Goal: Information Seeking & Learning: Learn about a topic

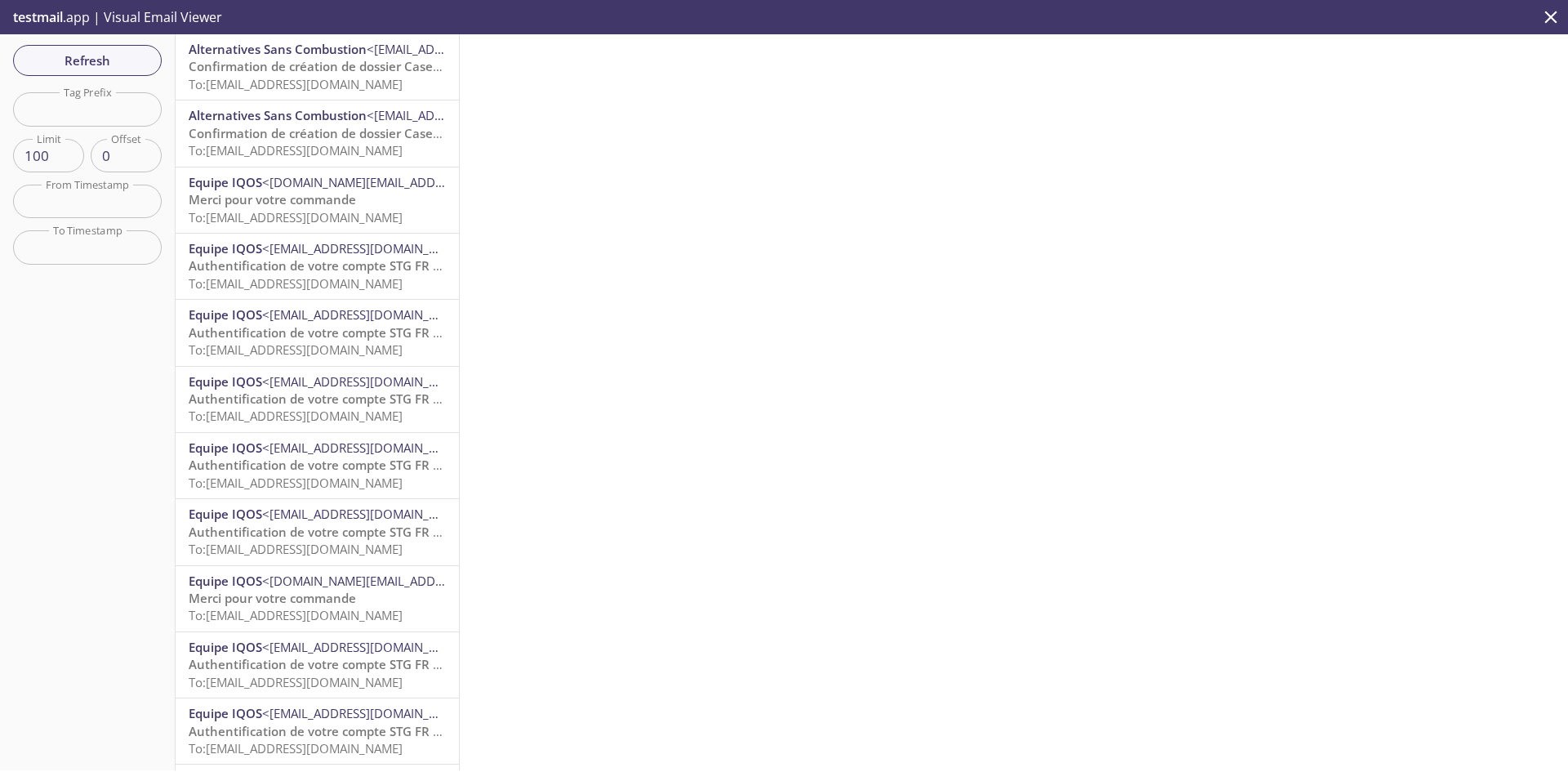
click at [80, 115] on input "text" at bounding box center [87, 109] width 148 height 34
type input "uvt"
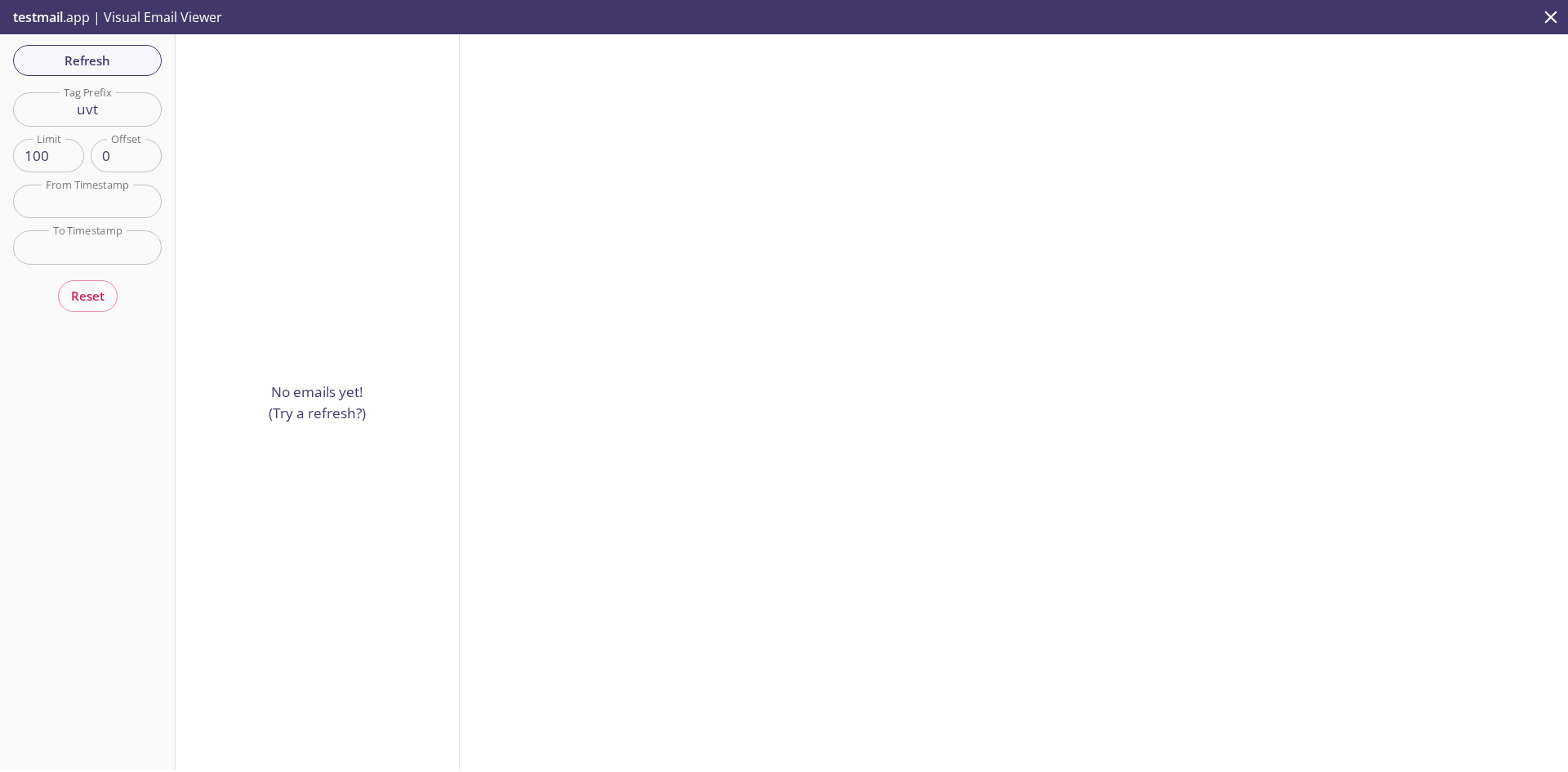
click at [84, 115] on input "uvt" at bounding box center [87, 109] width 148 height 34
paste input "[DOMAIN_NAME][EMAIL_ADDRESS][DOMAIN_NAME]"
drag, startPoint x: 32, startPoint y: 108, endPoint x: 150, endPoint y: 107, distance: 118.0
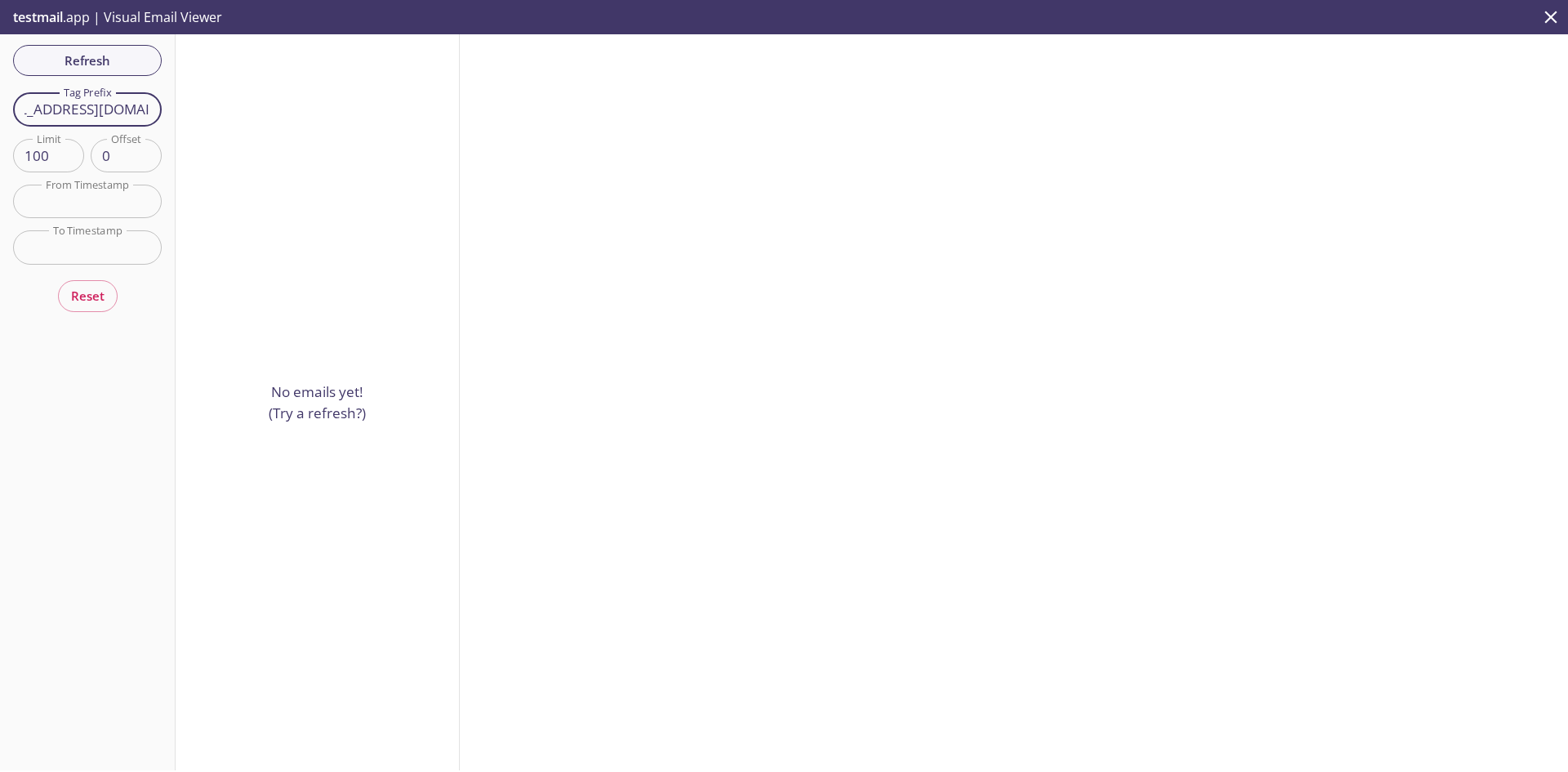
click at [200, 110] on div "Refresh Filters Tag Prefix [DOMAIN_NAME][EMAIL_ADDRESS][DOMAIN_NAME] Tag Prefix…" at bounding box center [784, 402] width 1568 height 736
drag, startPoint x: 140, startPoint y: 110, endPoint x: 174, endPoint y: 111, distance: 34.0
click at [174, 111] on div "Refresh Filters Tag Prefix [DOMAIN_NAME][EMAIL_ADDRESS][DOMAIN_NAME] Tag Prefix…" at bounding box center [88, 402] width 176 height 736
click at [64, 108] on input "[DOMAIN_NAME][EMAIL_ADDRESS][DOMAIN_NAME]" at bounding box center [87, 109] width 148 height 34
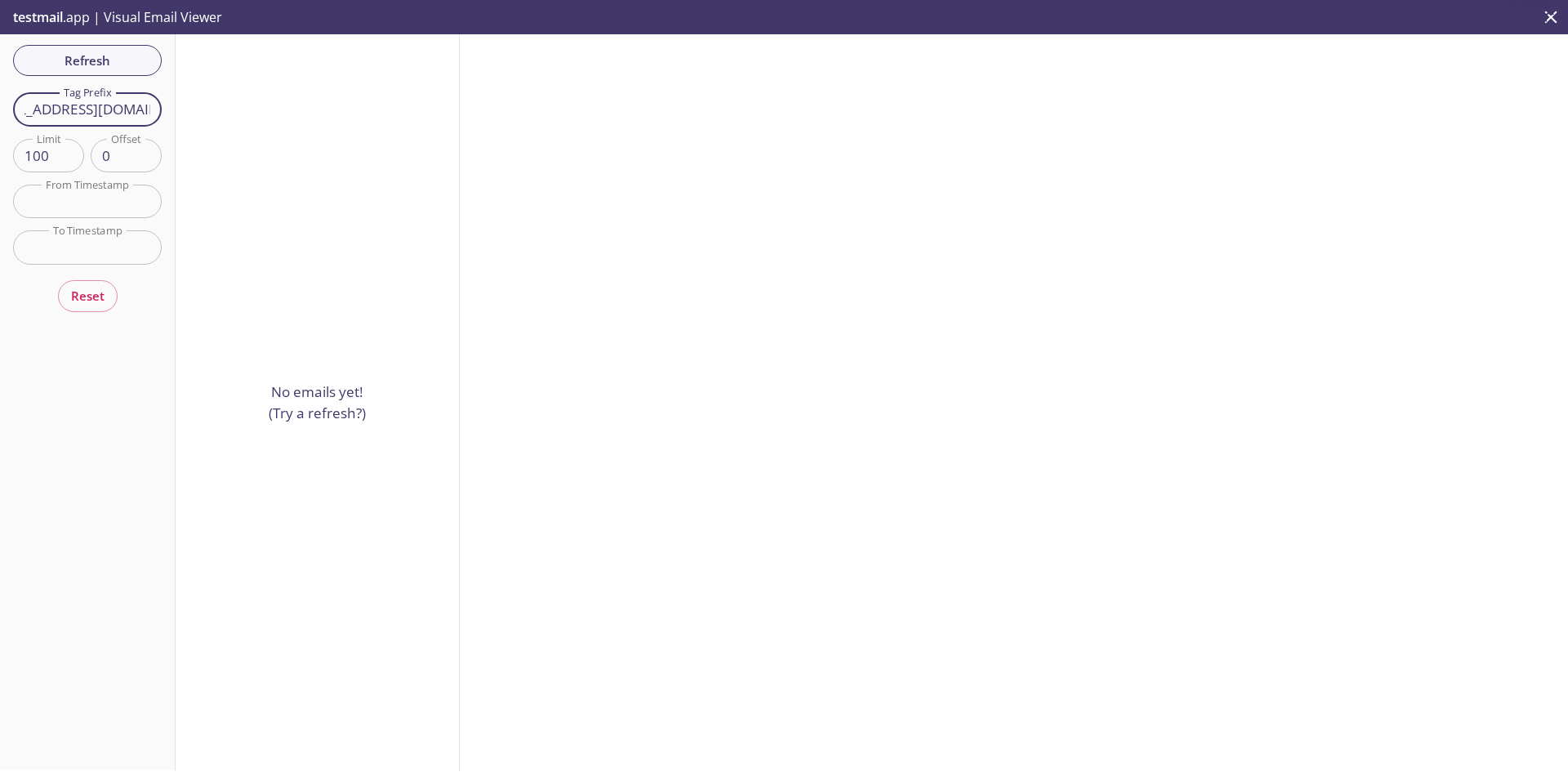
drag, startPoint x: 30, startPoint y: 109, endPoint x: 154, endPoint y: 108, distance: 124.0
click at [154, 108] on input "[DOMAIN_NAME][EMAIL_ADDRESS][DOMAIN_NAME]" at bounding box center [87, 109] width 148 height 34
drag, startPoint x: 96, startPoint y: 112, endPoint x: 9, endPoint y: 116, distance: 87.1
click at [9, 116] on div "Refresh Filters Tag Prefix [DOMAIN_NAME]_uvt1 Tag Prefix Limit 100 Limit Offset…" at bounding box center [88, 402] width 176 height 736
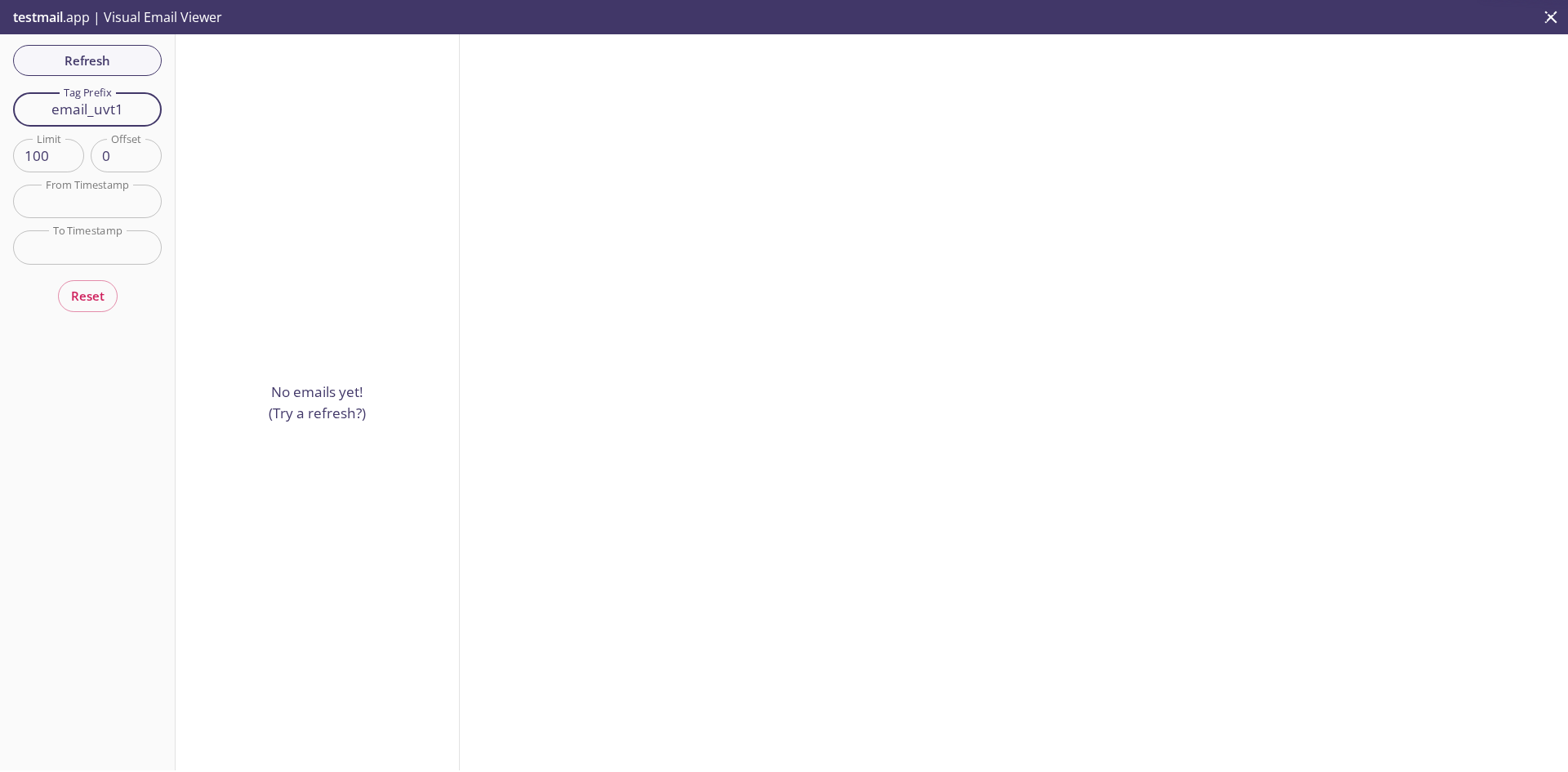
click at [130, 106] on input "email_uvt1" at bounding box center [87, 109] width 148 height 34
type input "email_uvt"
click at [120, 502] on div "Refresh Filters Tag Prefix email_uvt Tag Prefix Limit 100 Limit Offset 0 Offset…" at bounding box center [88, 402] width 176 height 736
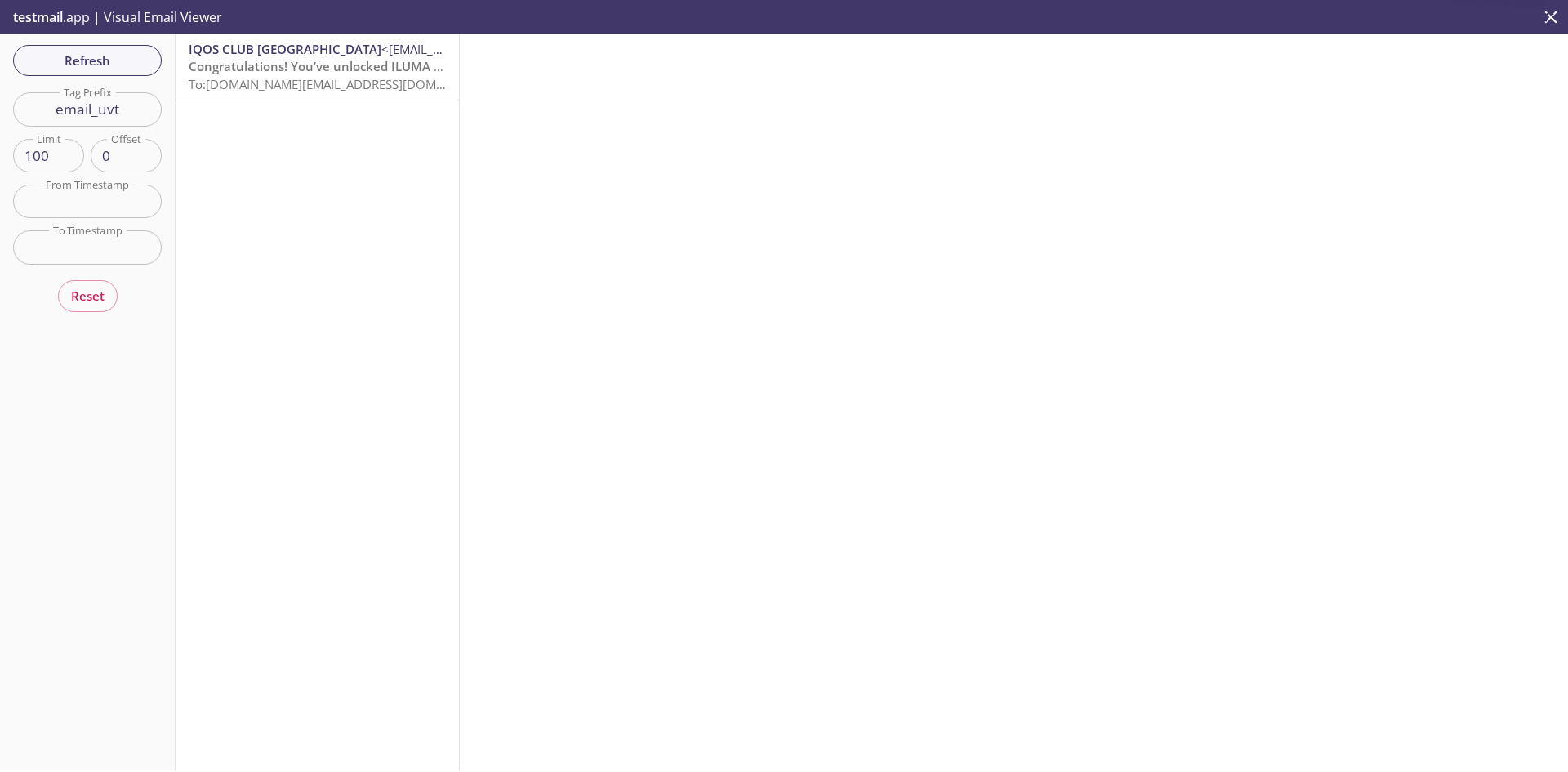
click at [287, 57] on span "IQOS CLUB [GEOGRAPHIC_DATA]" at bounding box center [285, 49] width 193 height 16
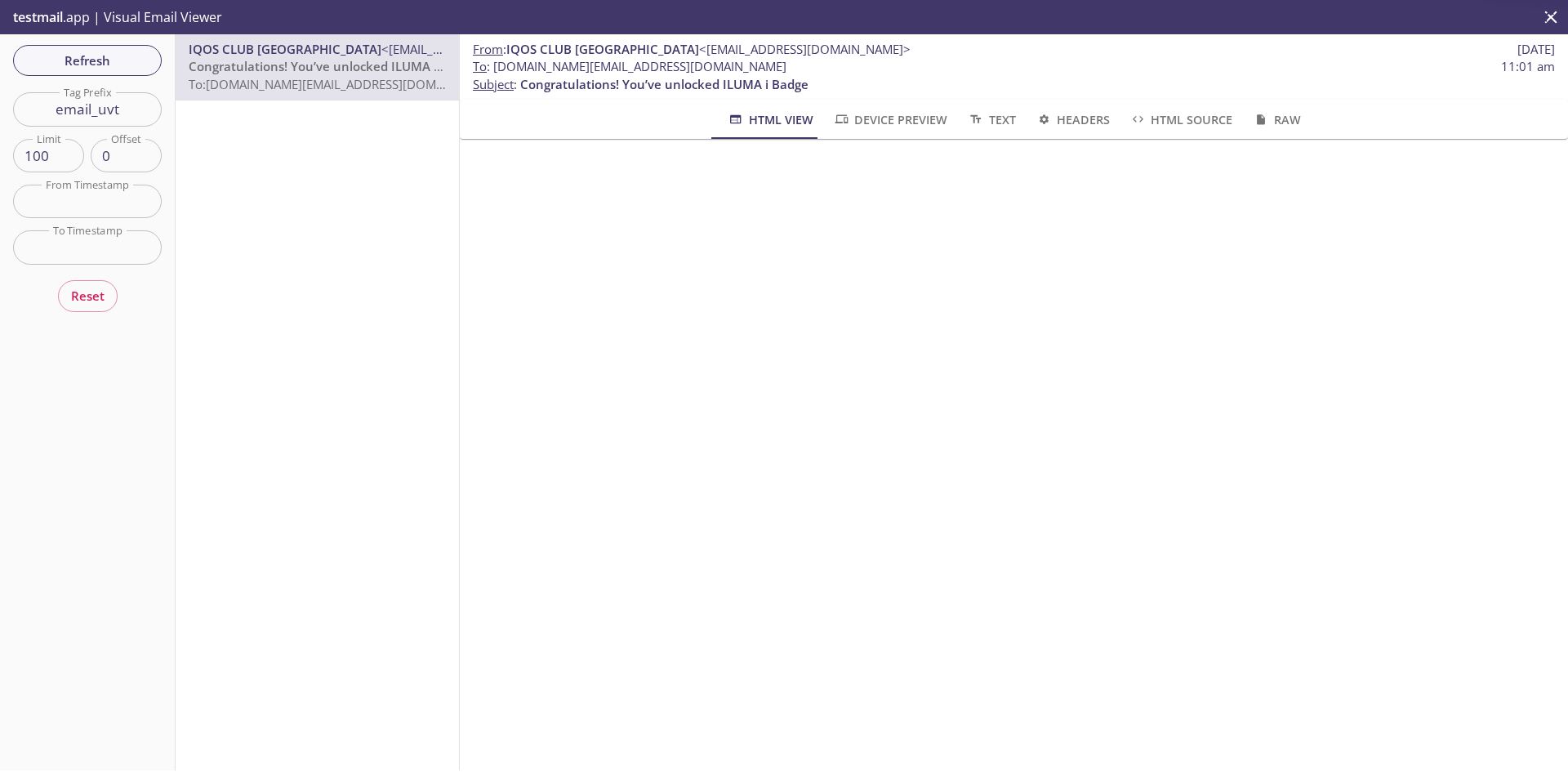
click at [882, 116] on span "Device Preview" at bounding box center [890, 120] width 114 height 20
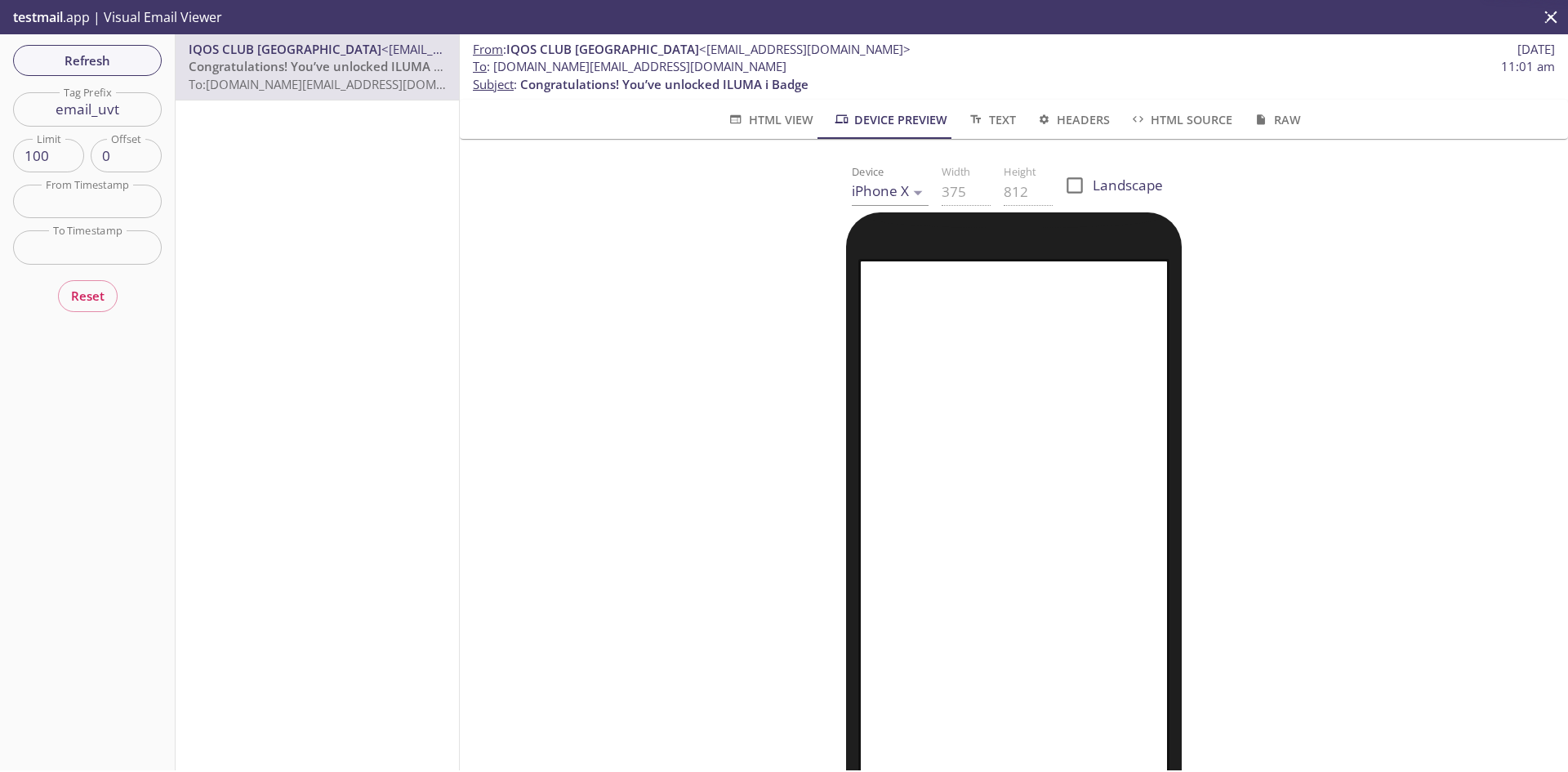
scroll to position [34, 0]
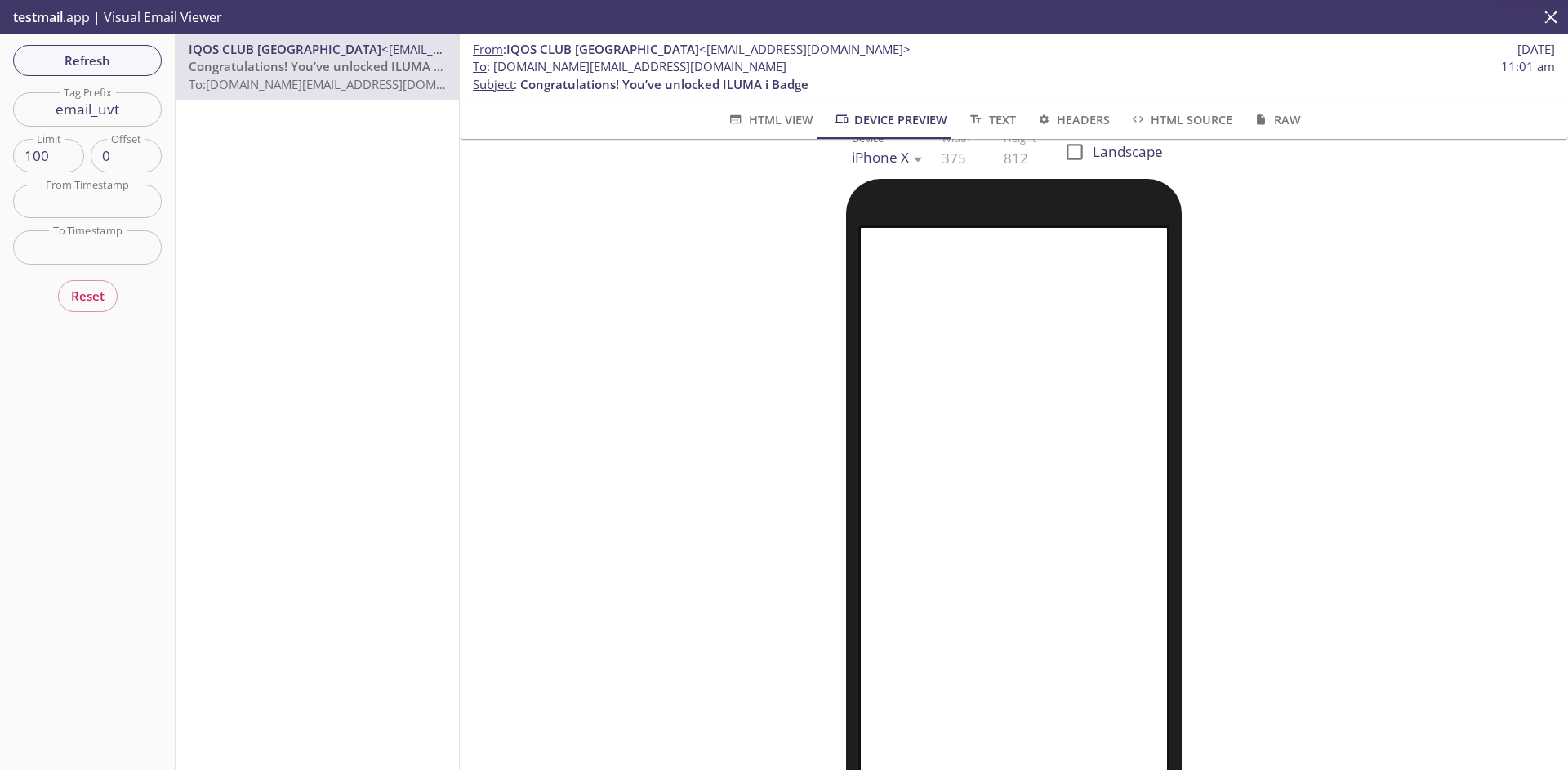
drag, startPoint x: 1278, startPoint y: 422, endPoint x: 1256, endPoint y: 282, distance: 141.7
click at [1256, 282] on div at bounding box center [1014, 560] width 1069 height 762
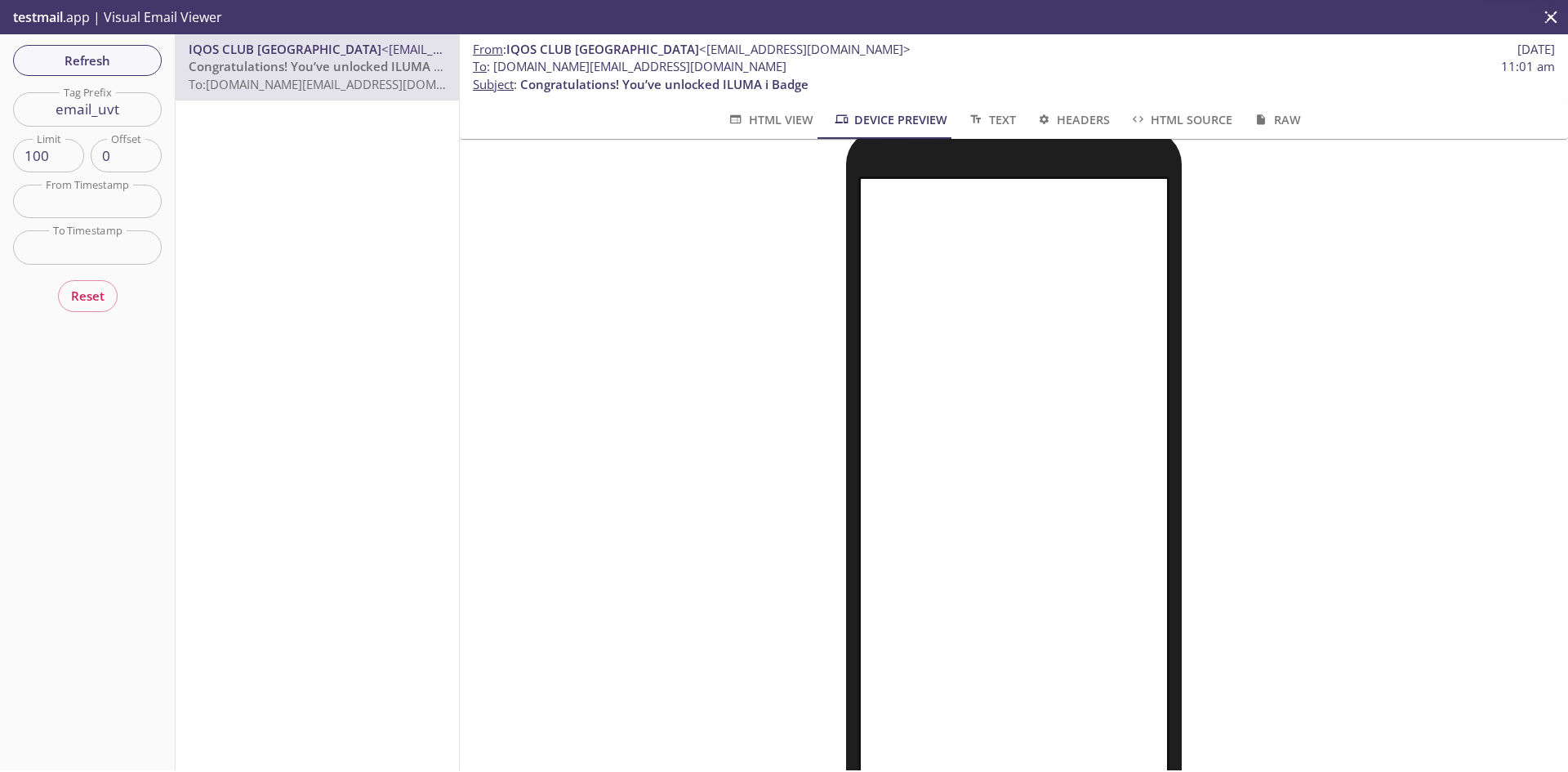
scroll to position [64, 0]
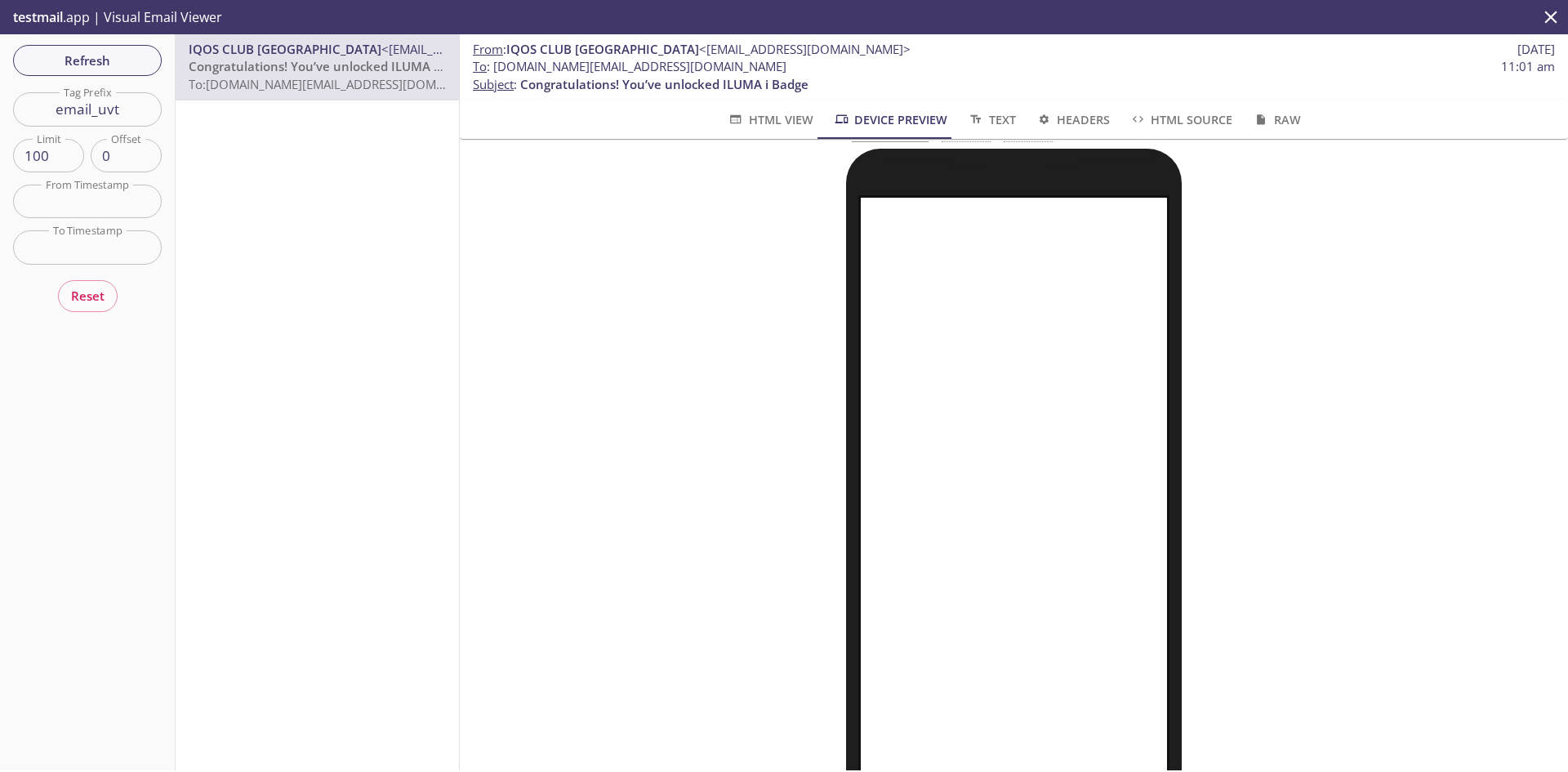
drag, startPoint x: 1236, startPoint y: 419, endPoint x: 1248, endPoint y: 524, distance: 105.7
click at [1248, 524] on div at bounding box center [1014, 529] width 1069 height 762
click at [1181, 114] on span "HTML Source" at bounding box center [1181, 120] width 103 height 20
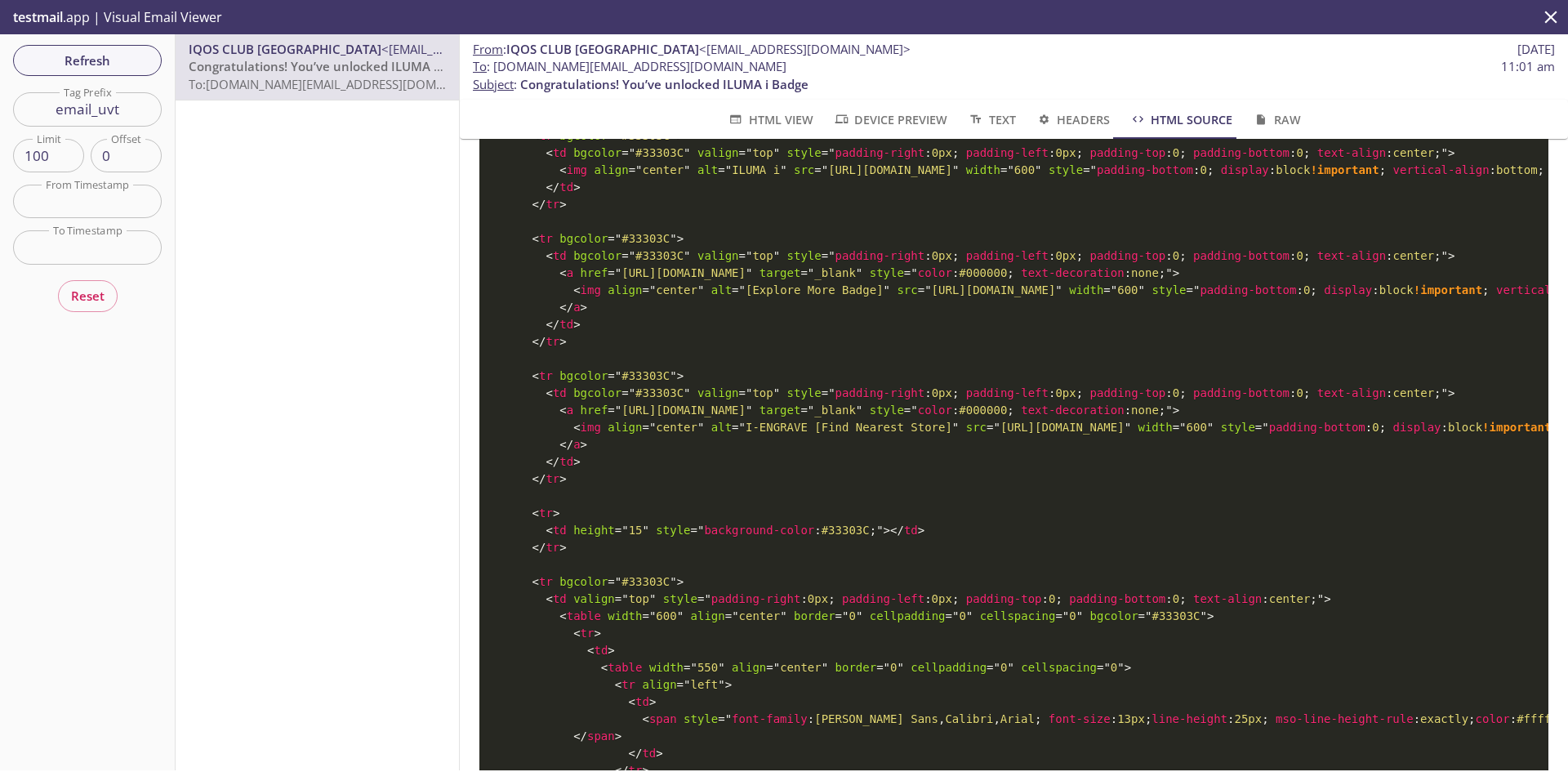
scroll to position [975, 0]
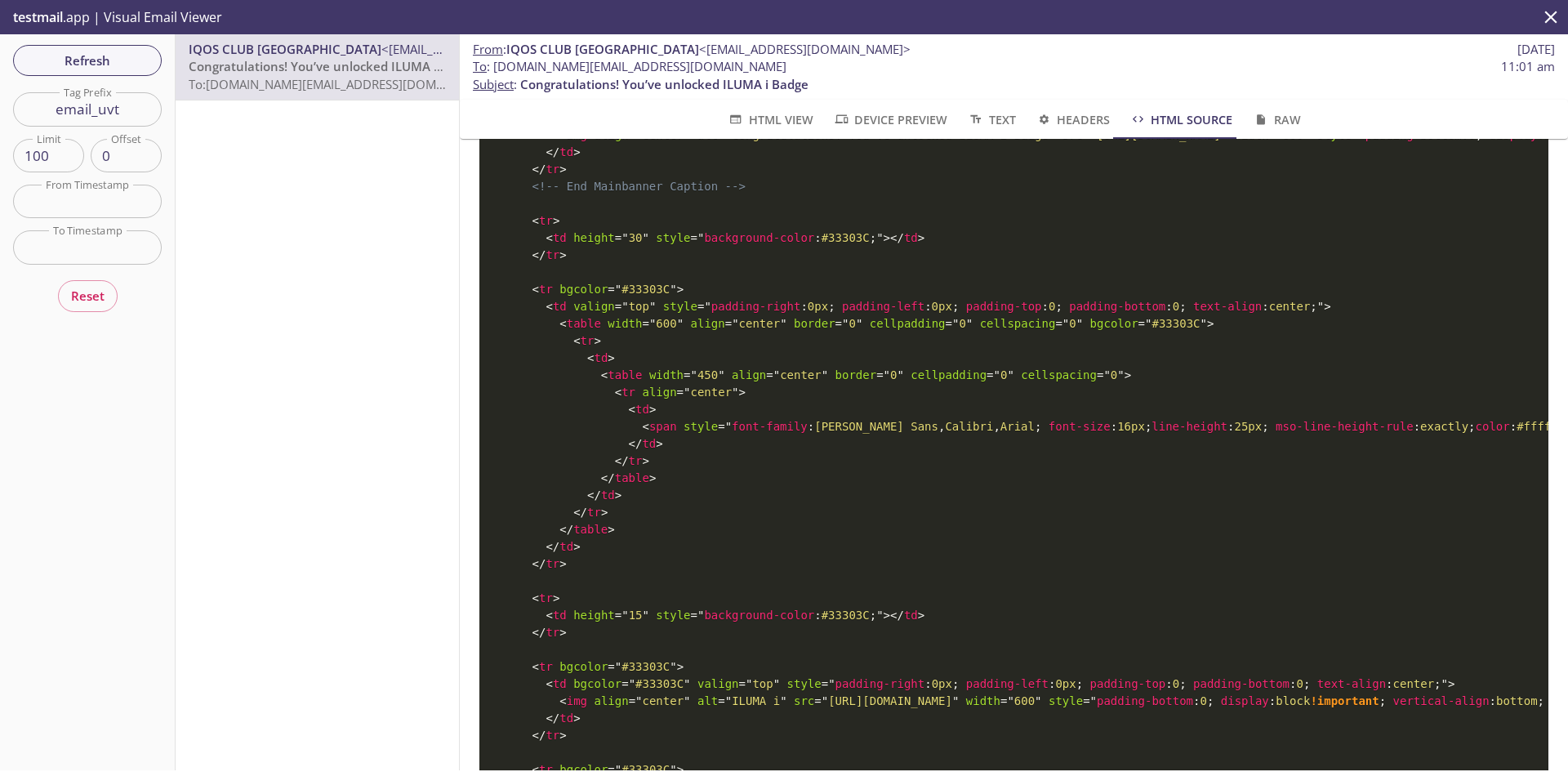
click at [891, 117] on span "Device Preview" at bounding box center [890, 120] width 114 height 20
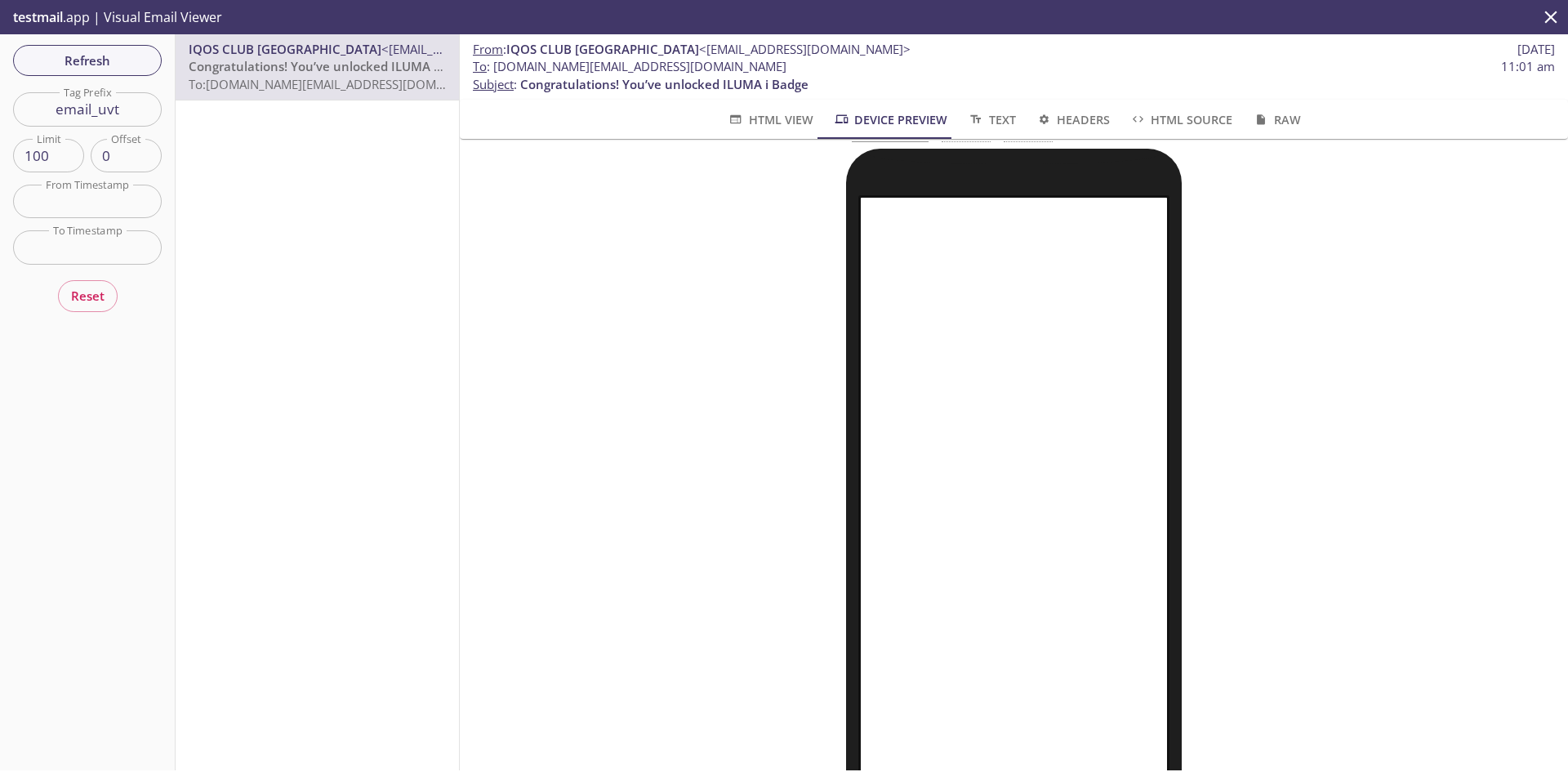
click at [1169, 117] on span "HTML Source" at bounding box center [1181, 120] width 103 height 20
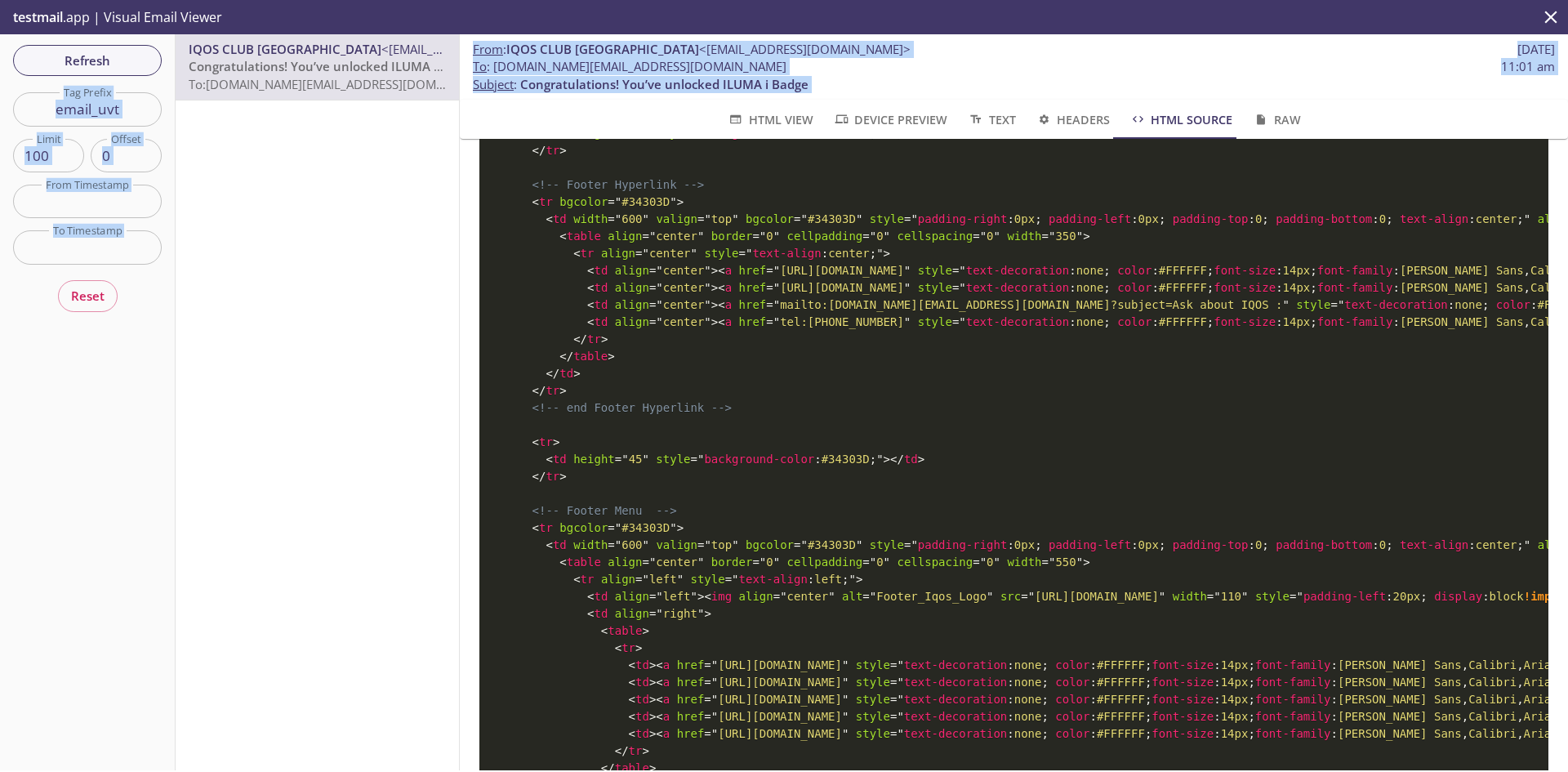
scroll to position [3659, 0]
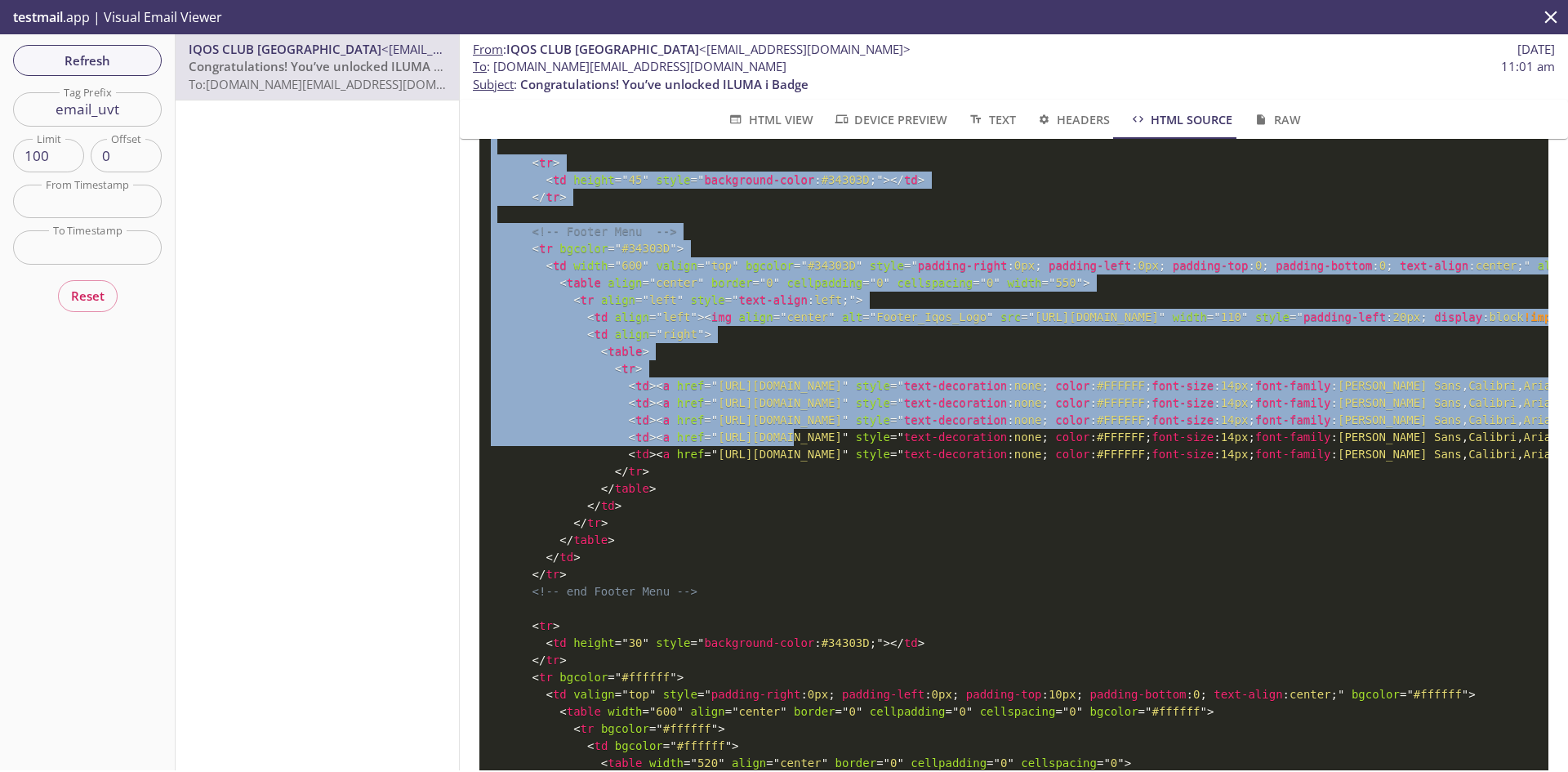
drag, startPoint x: 480, startPoint y: 180, endPoint x: 758, endPoint y: 512, distance: 433.0
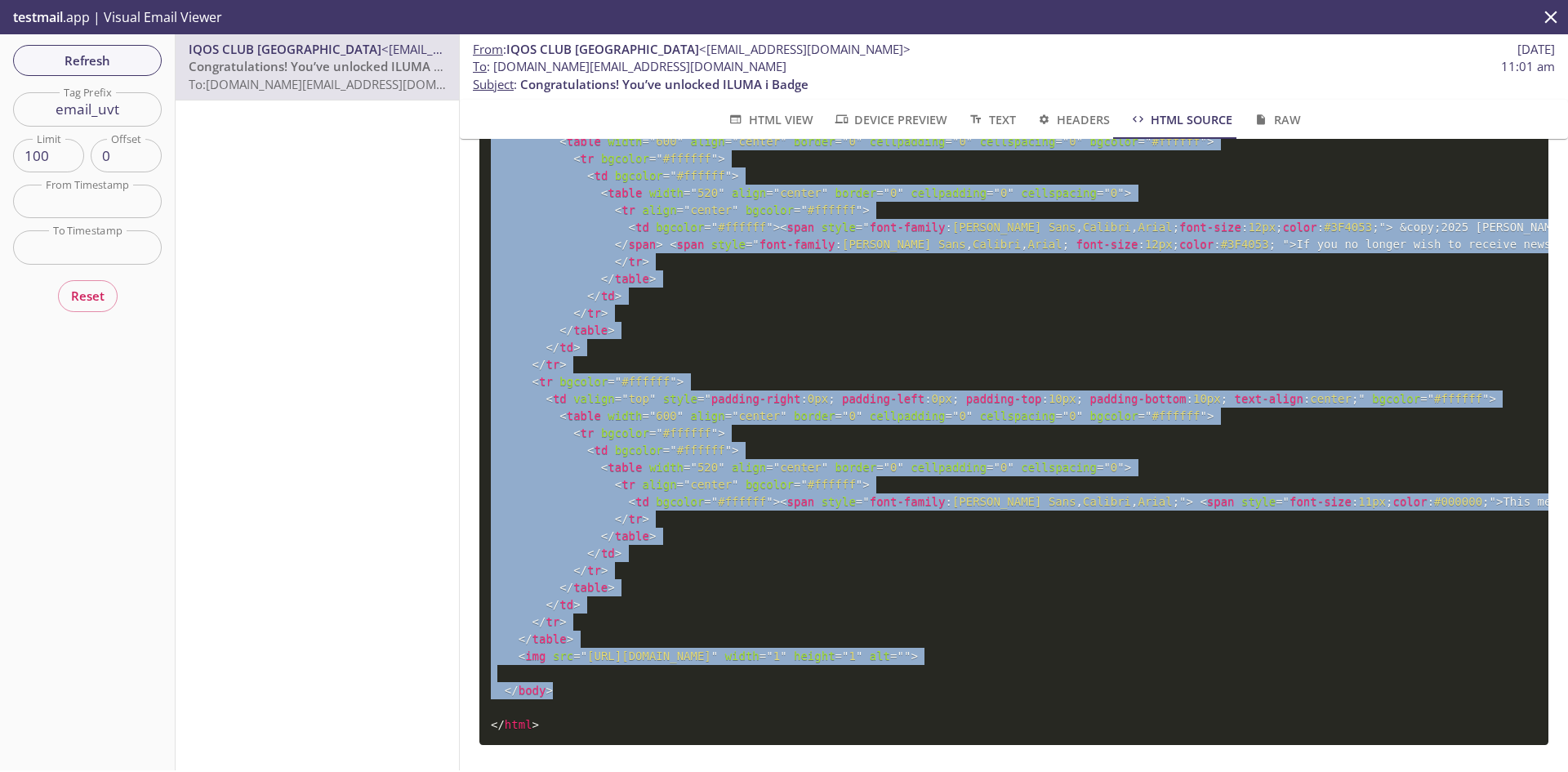
scroll to position [4272, 0]
copy body "<! doctype html > < html xmlns = " [URL][DOMAIN_NAME] " xmlns: v = " urn:schema…"
click at [840, 111] on span "Device Preview" at bounding box center [890, 120] width 114 height 20
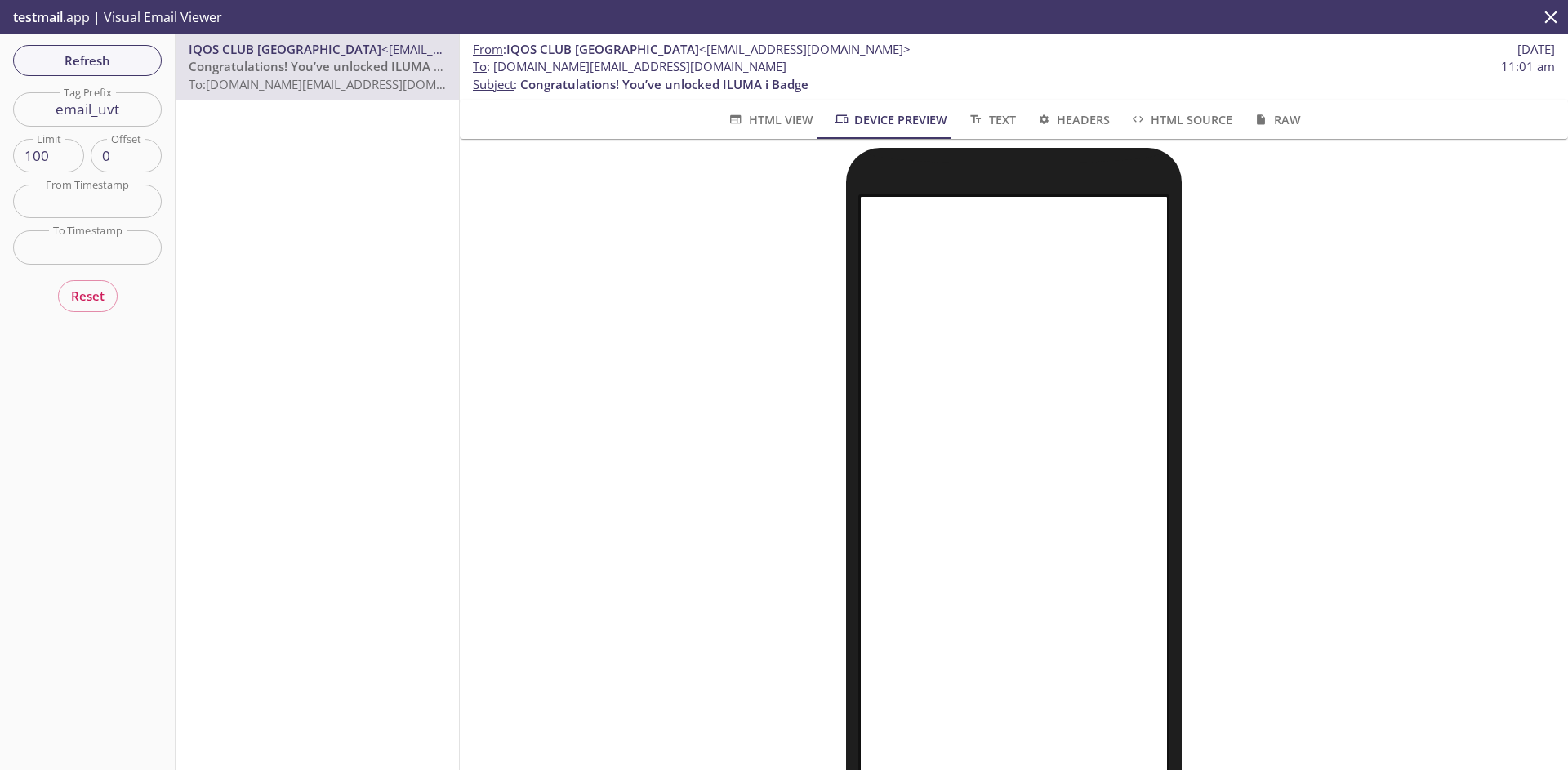
scroll to position [246, 0]
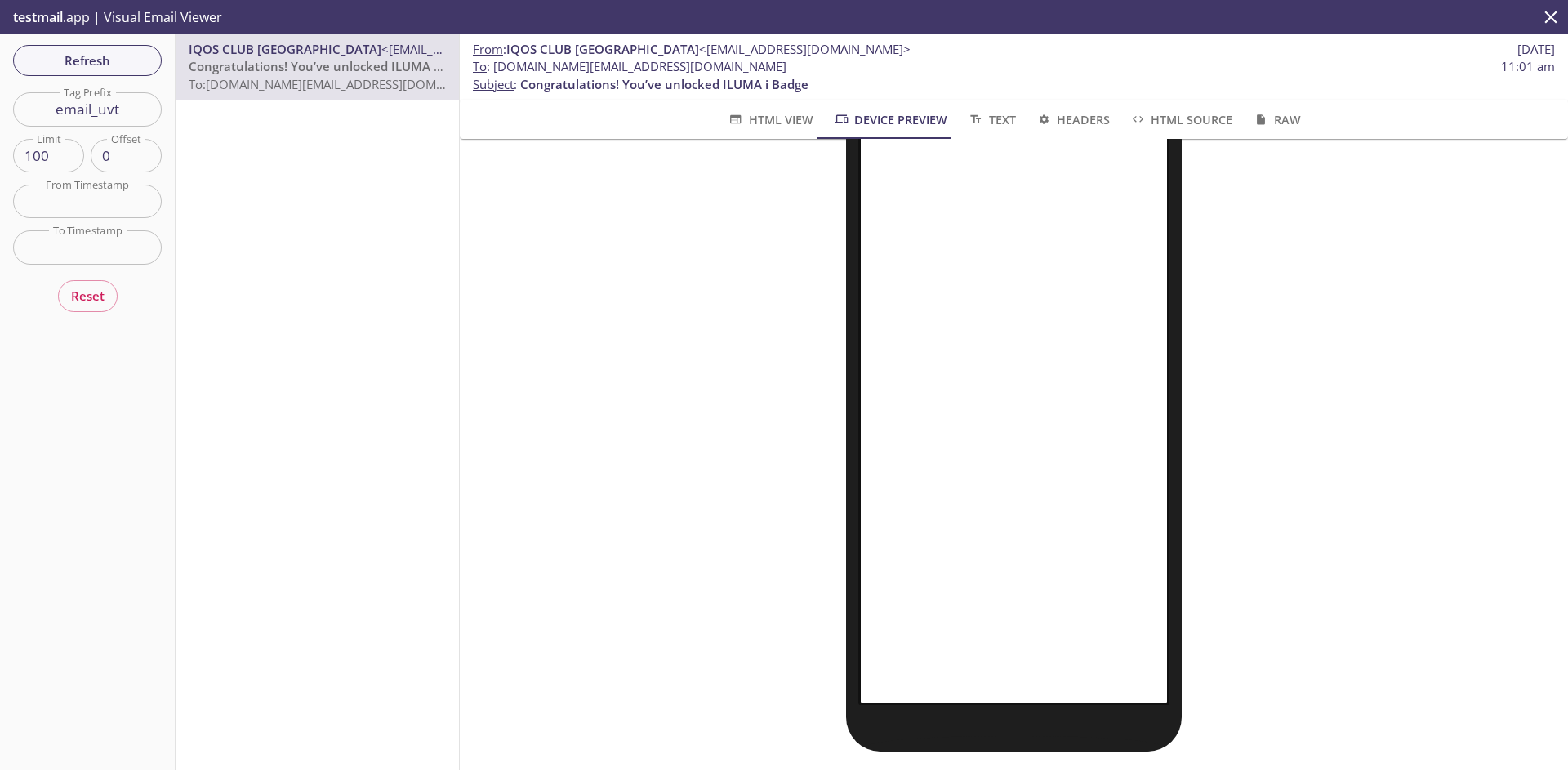
click at [763, 123] on span "HTML View" at bounding box center [770, 120] width 86 height 20
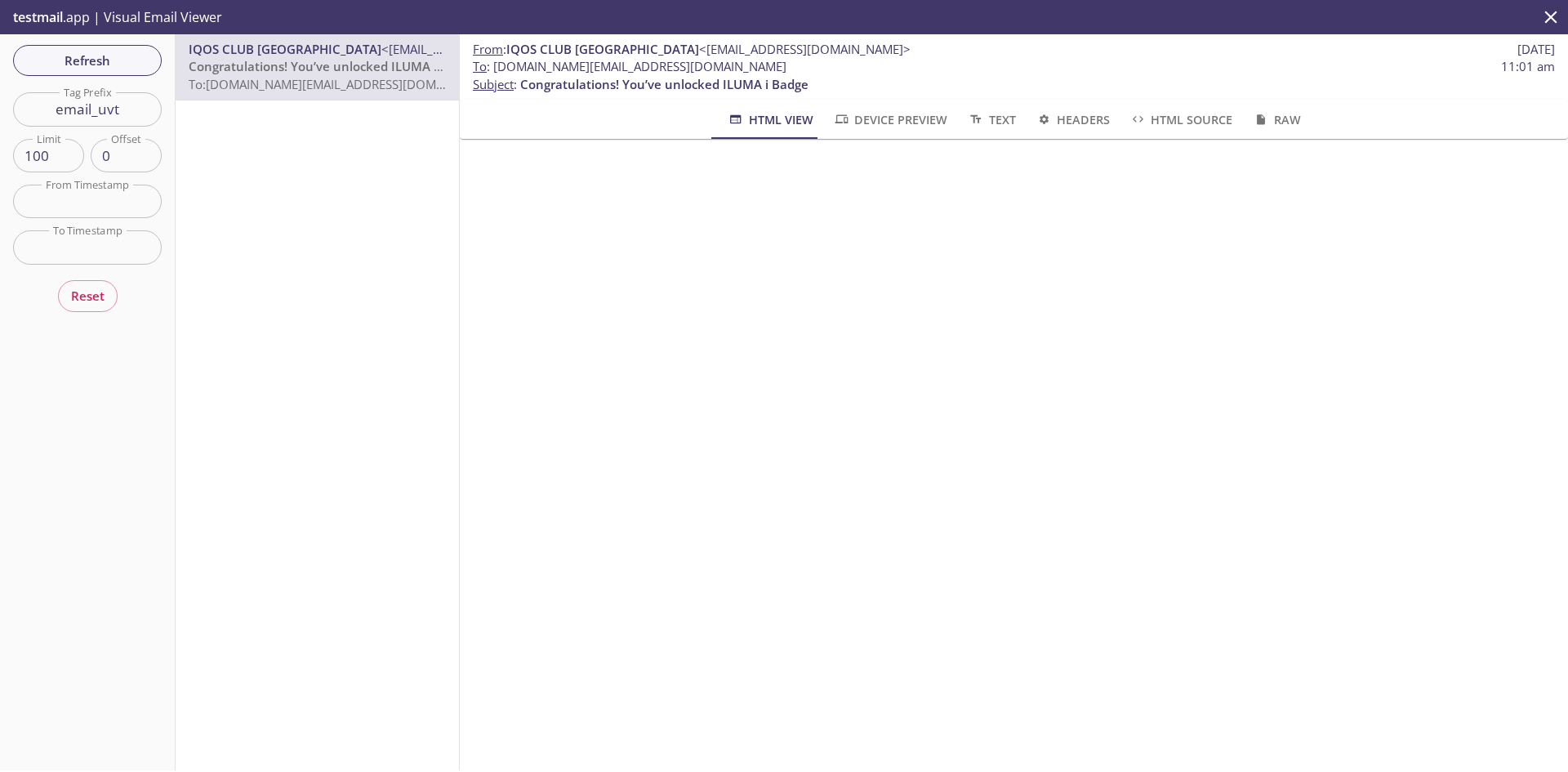
scroll to position [0, 0]
click at [971, 119] on span "Text" at bounding box center [990, 120] width 49 height 20
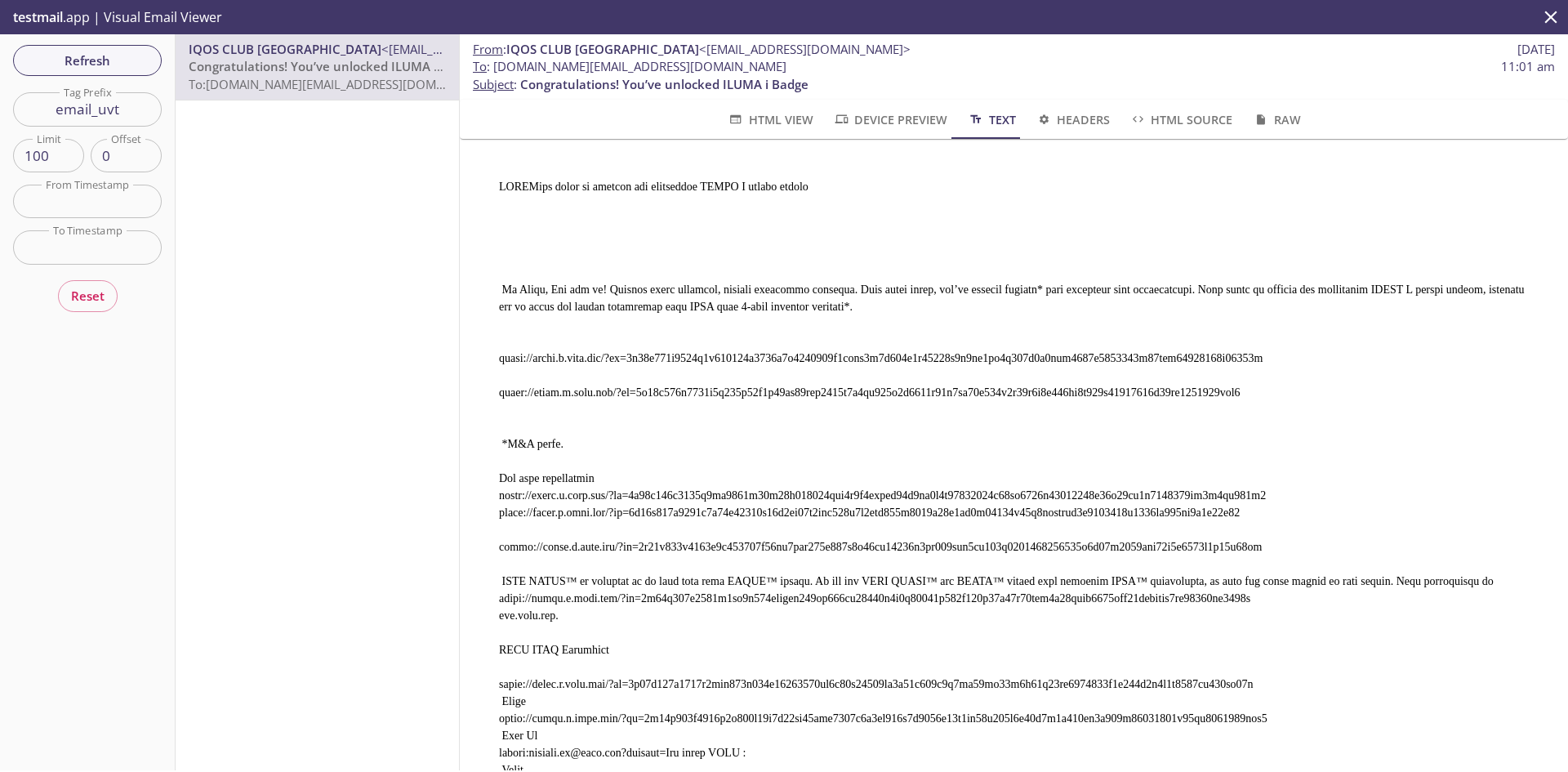
click at [1067, 124] on span "Headers" at bounding box center [1072, 120] width 74 height 20
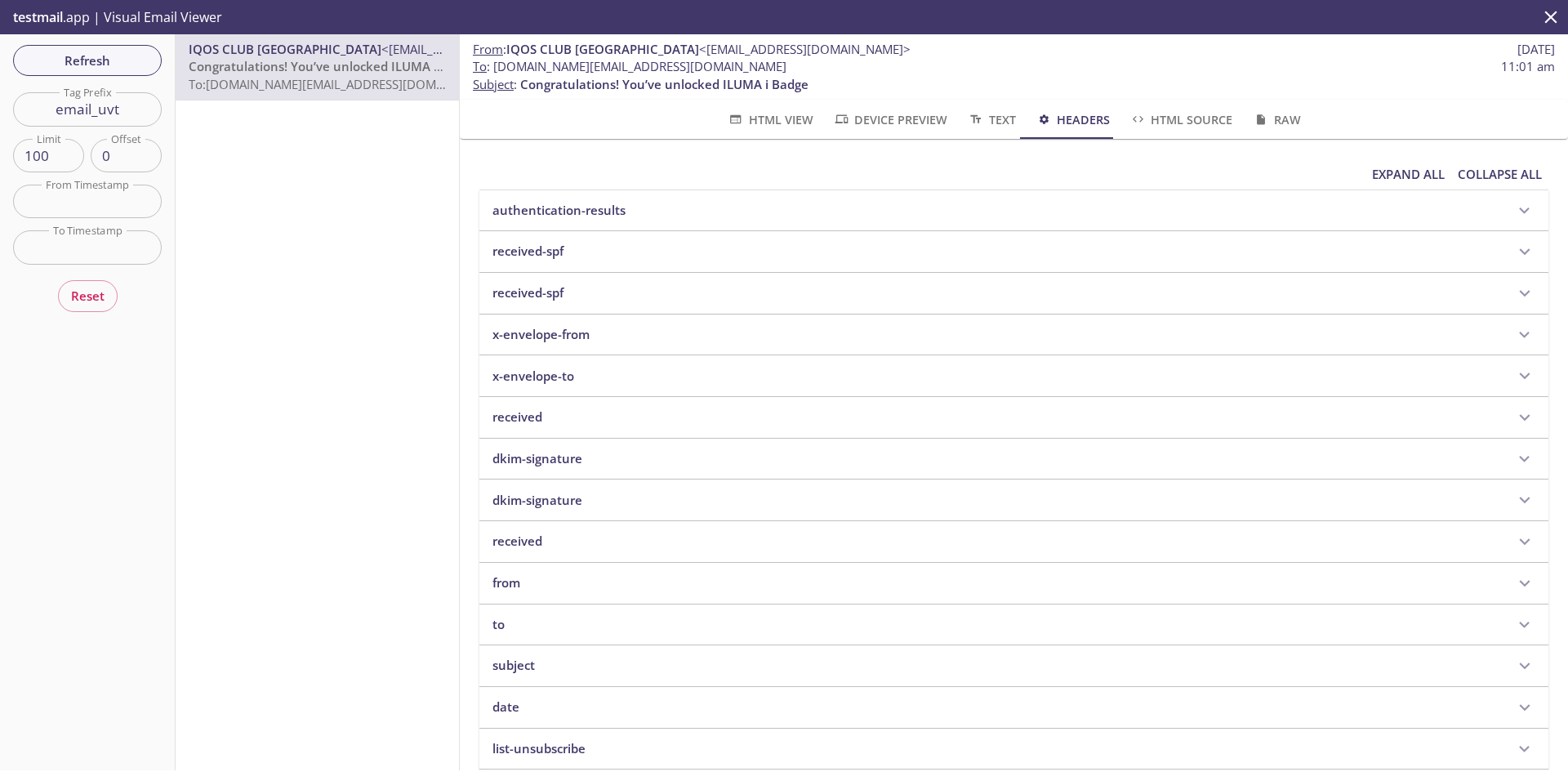
click at [1514, 210] on icon at bounding box center [1524, 211] width 21 height 21
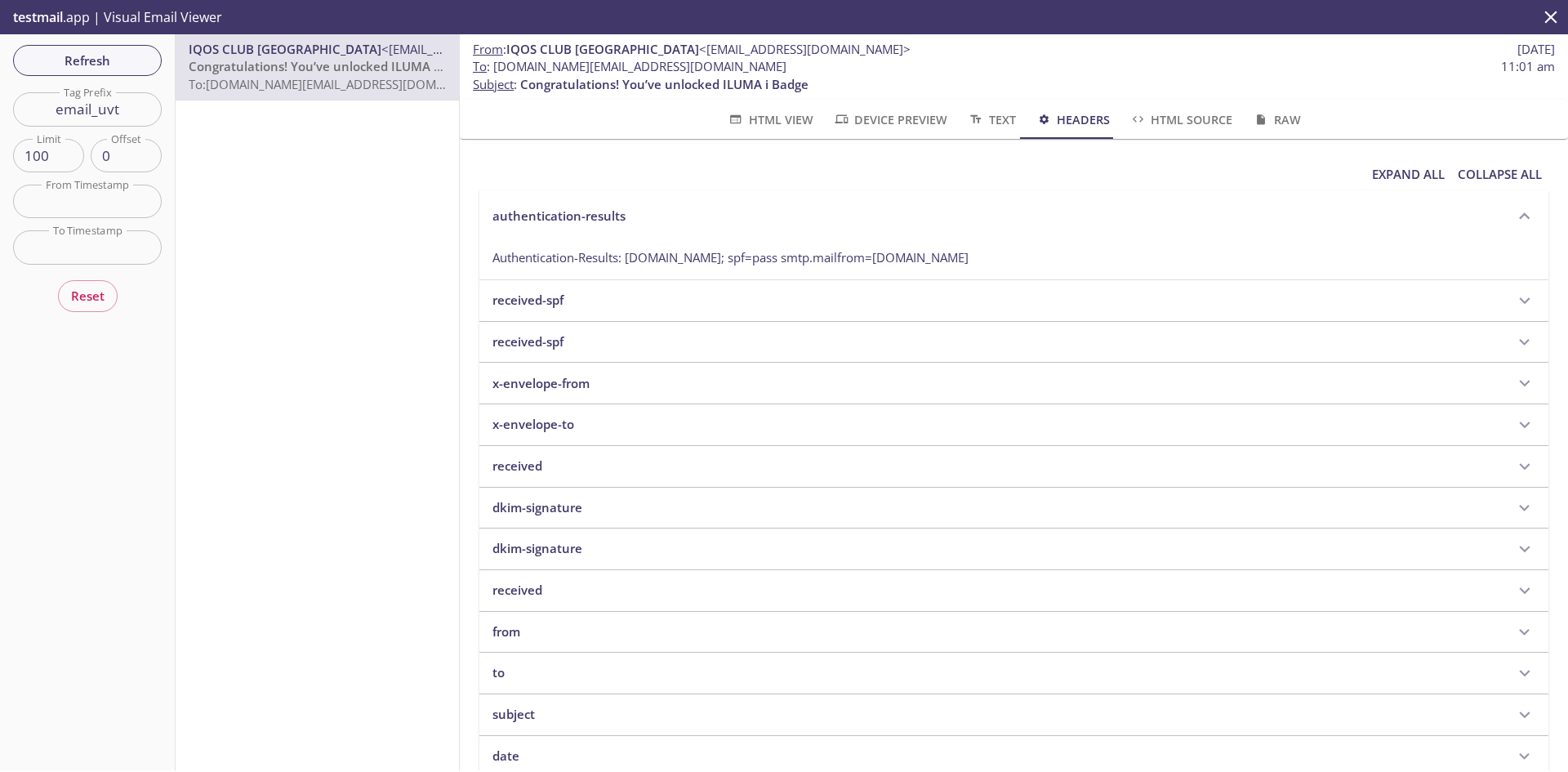
click at [1514, 299] on icon at bounding box center [1524, 300] width 21 height 21
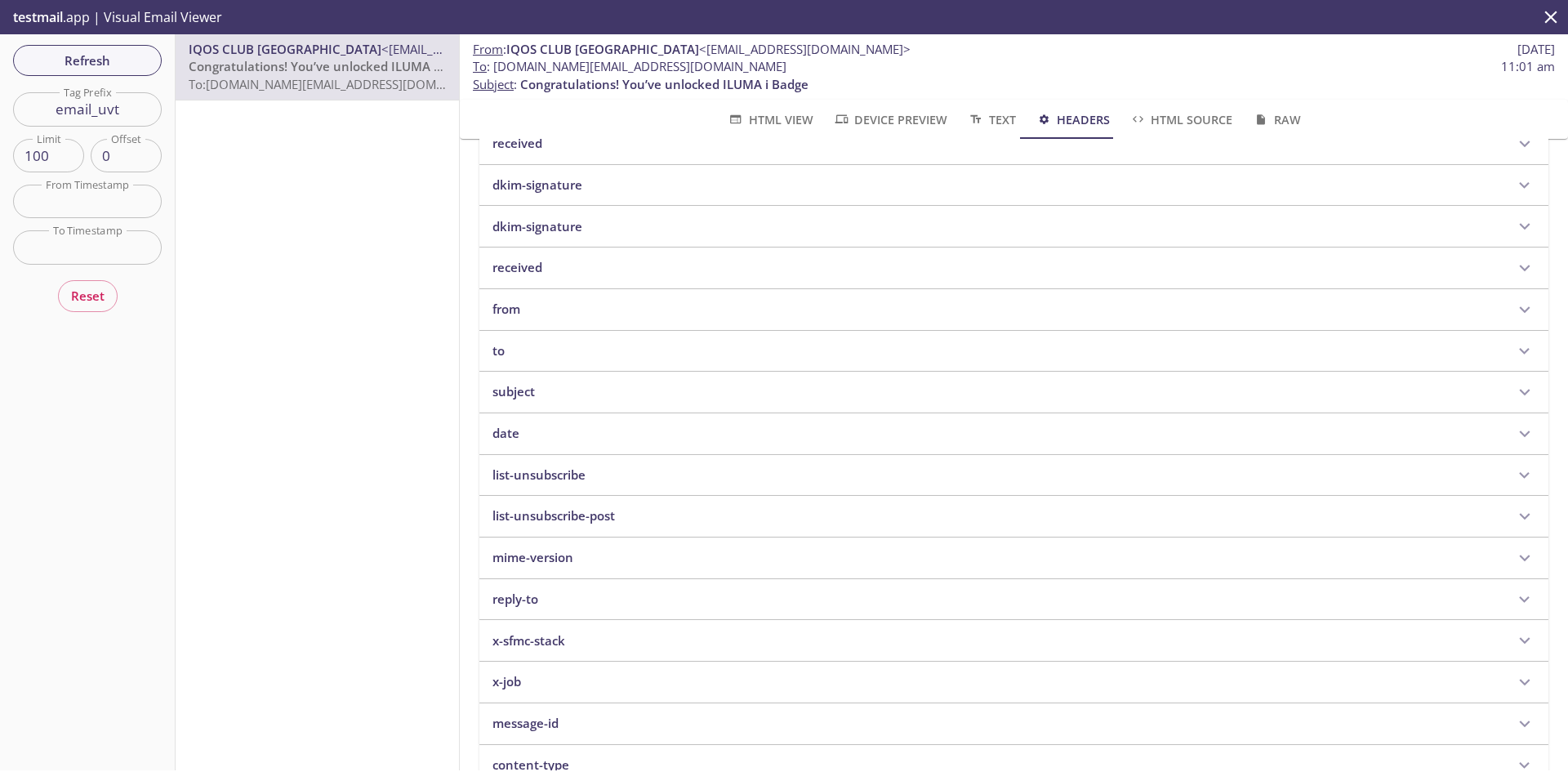
scroll to position [436, 0]
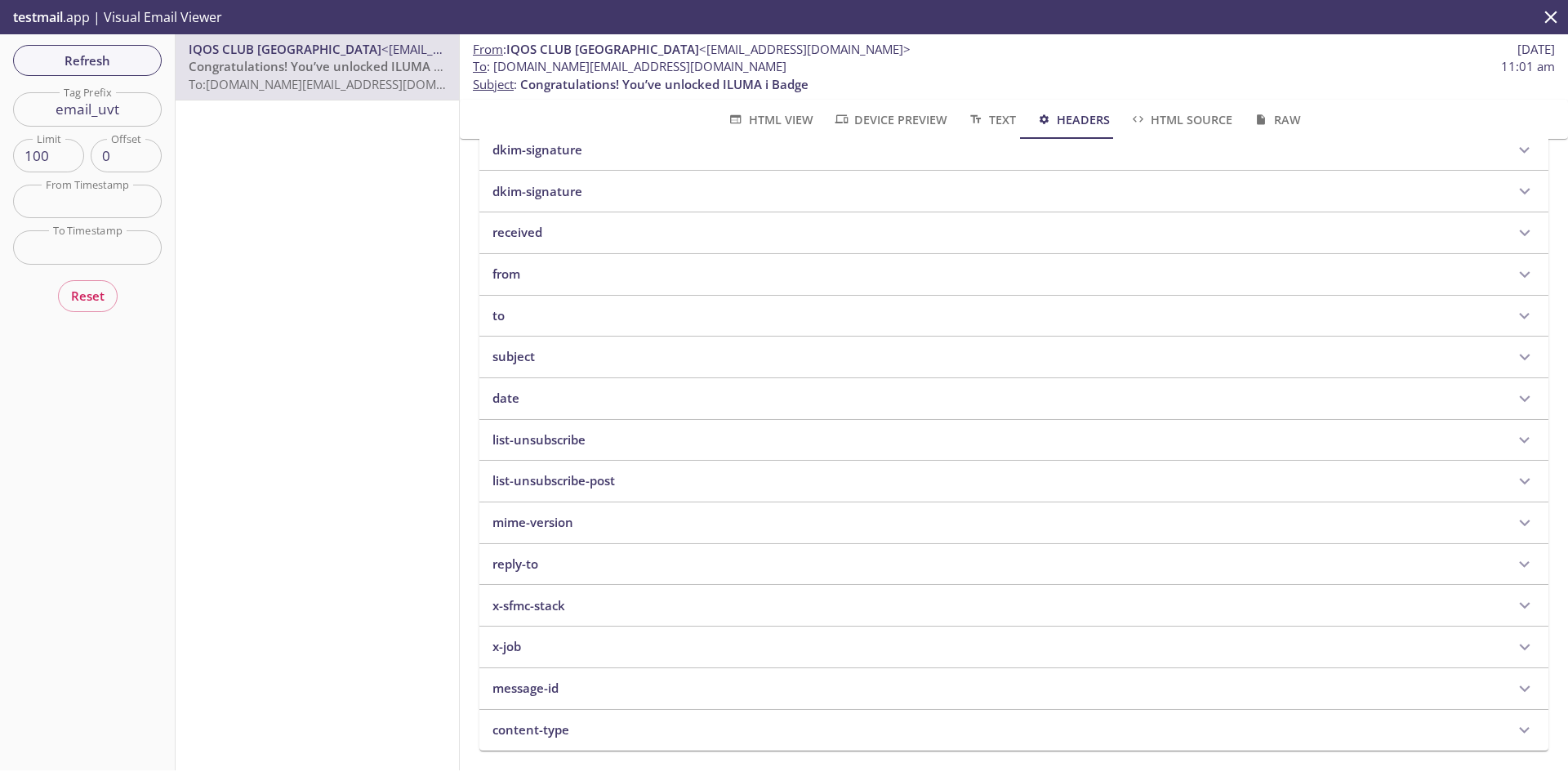
click at [1514, 722] on icon at bounding box center [1524, 730] width 21 height 21
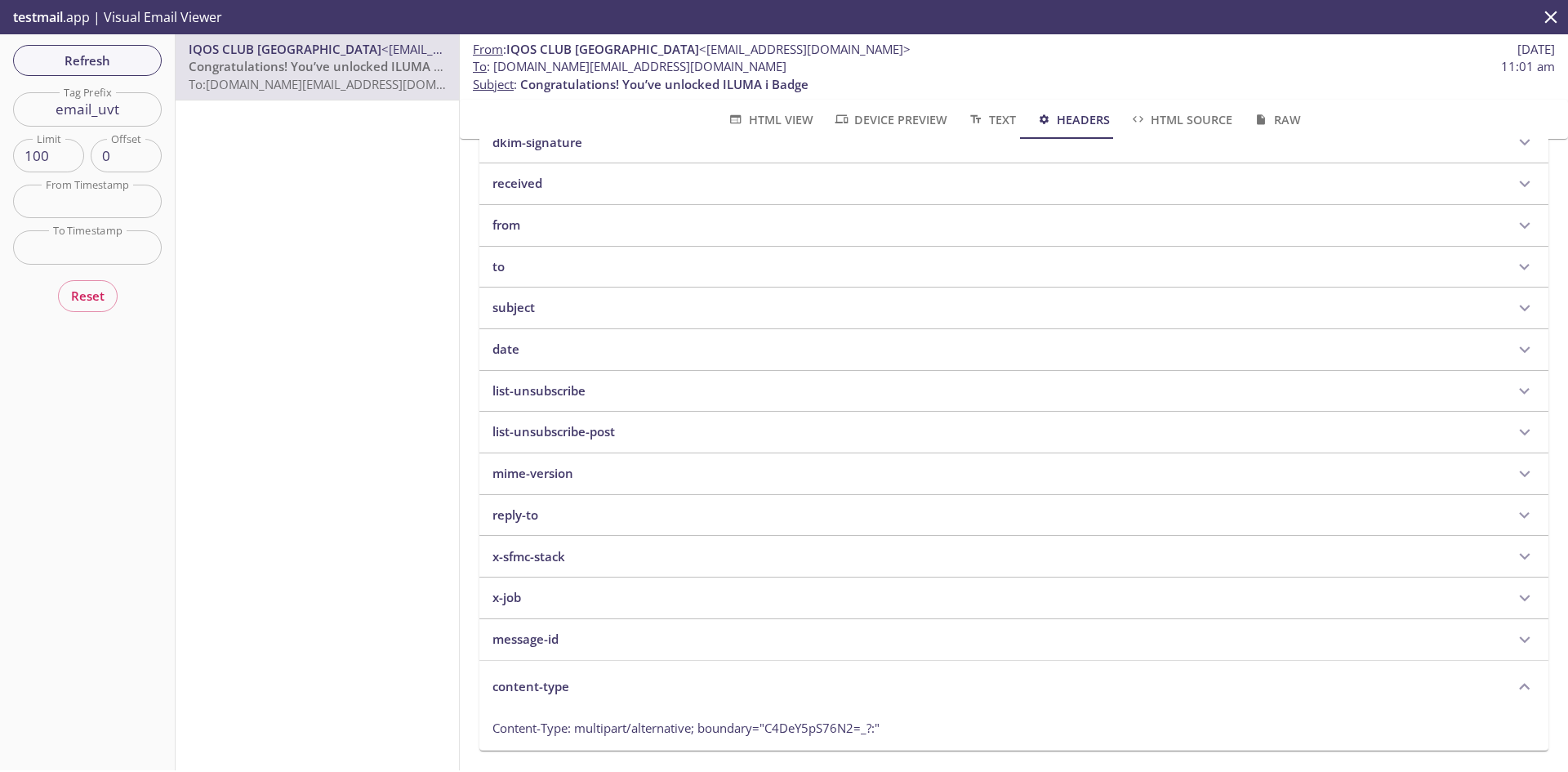
scroll to position [484, 0]
click at [1514, 629] on icon at bounding box center [1524, 639] width 21 height 21
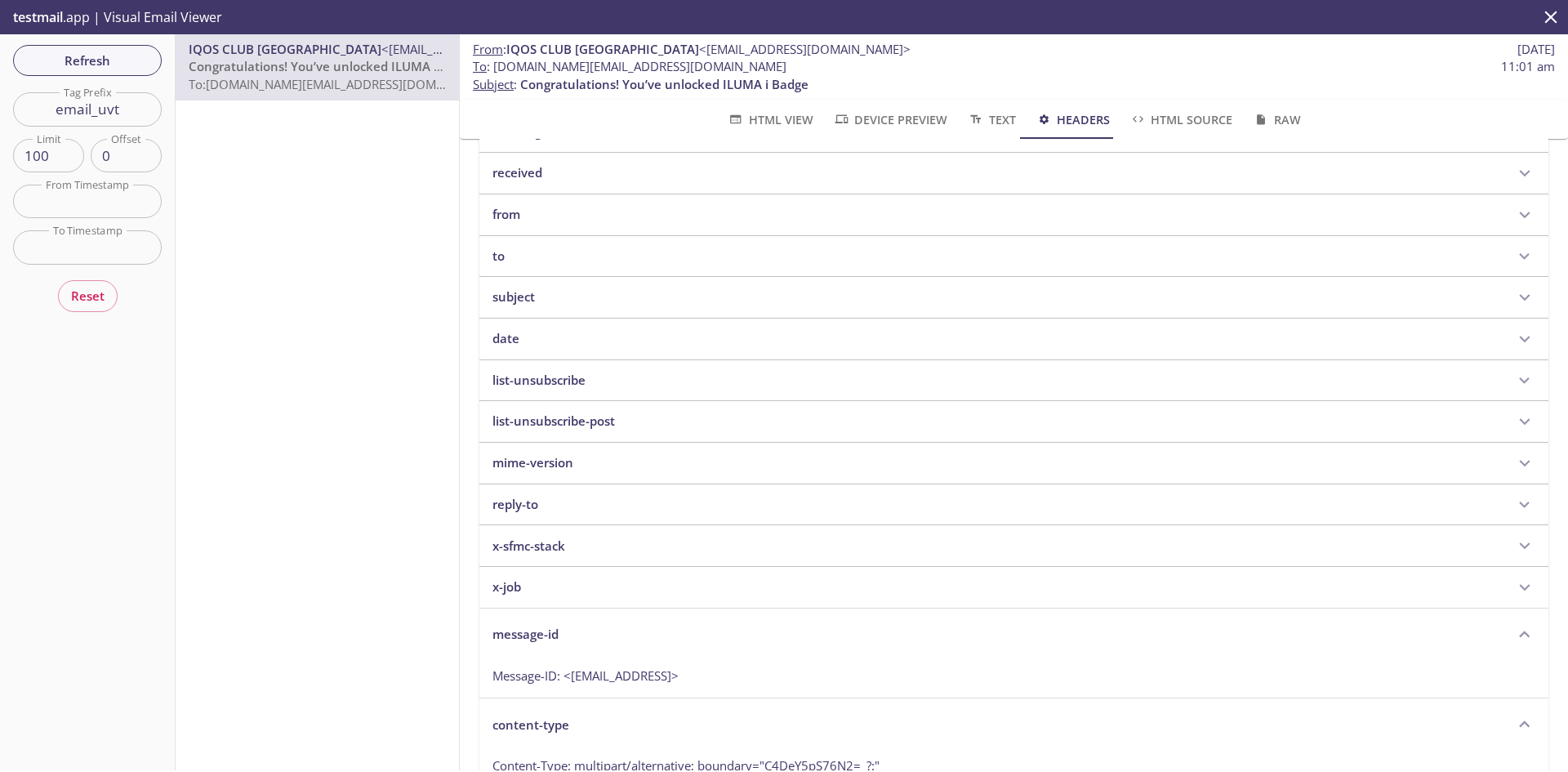
click at [1519, 587] on icon at bounding box center [1525, 587] width 11 height 6
click at [1514, 549] on icon at bounding box center [1524, 545] width 21 height 21
click at [1514, 502] on icon at bounding box center [1524, 505] width 21 height 21
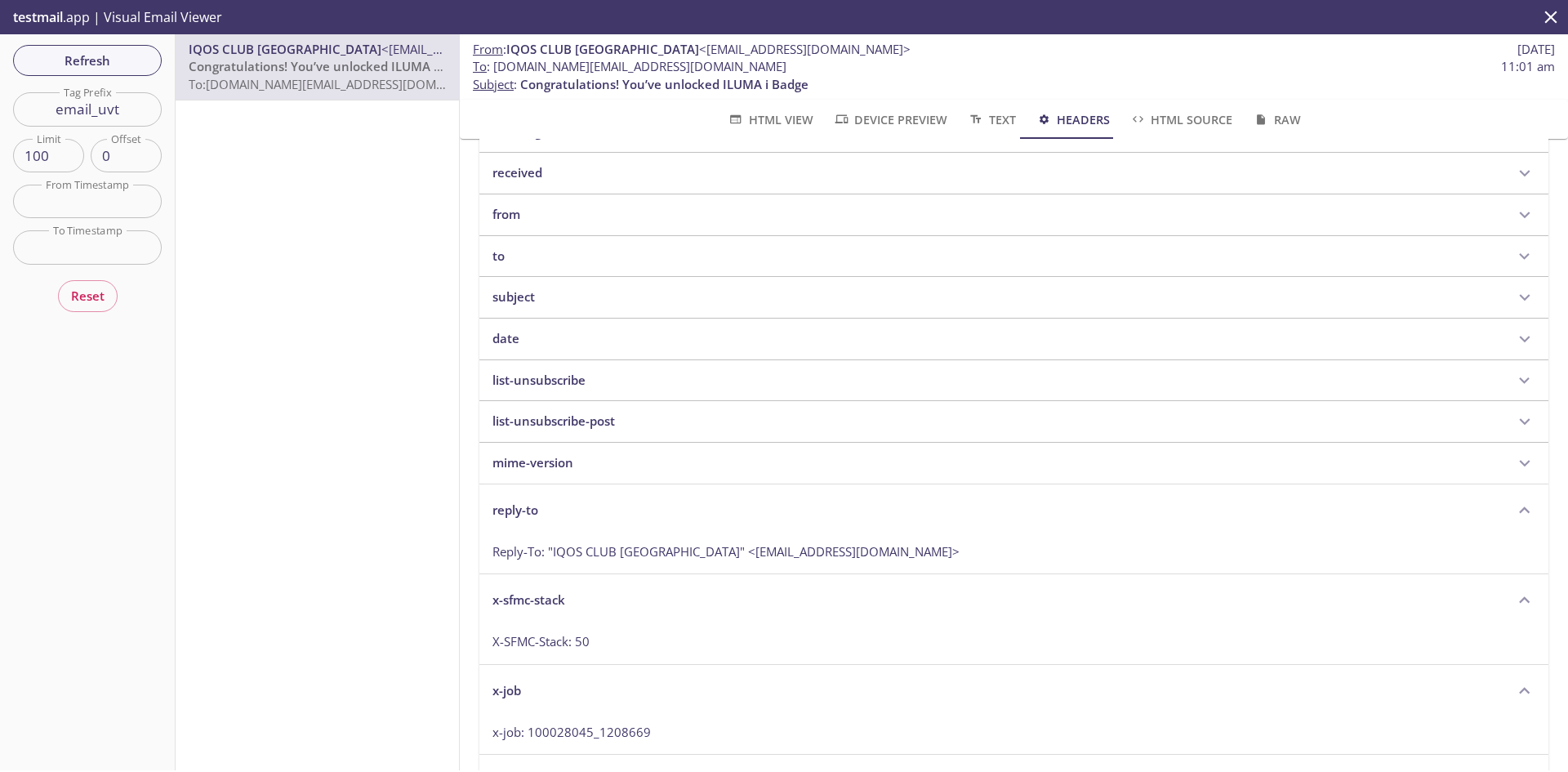
click at [1514, 459] on icon at bounding box center [1524, 462] width 21 height 21
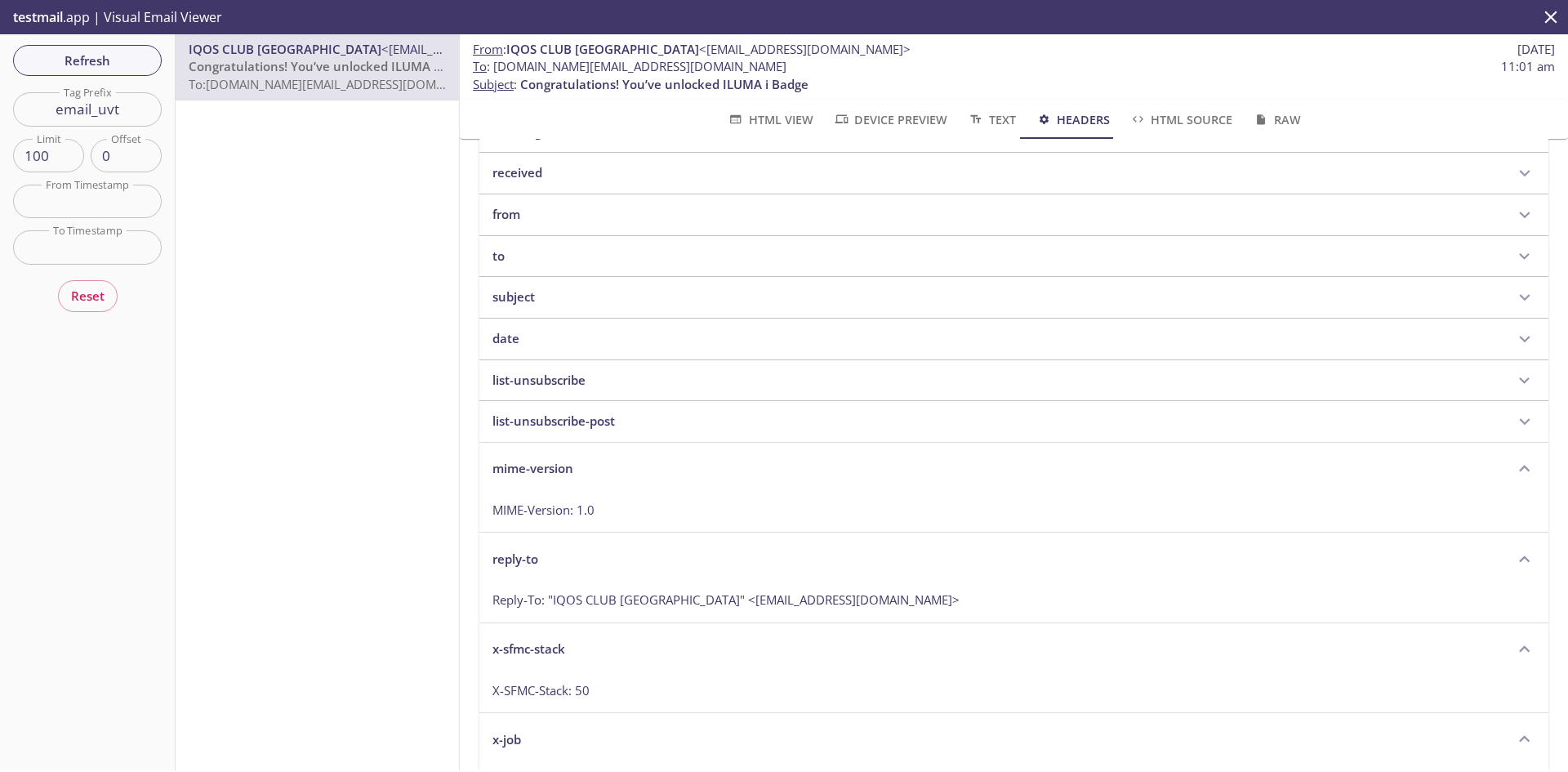
click at [1514, 416] on icon at bounding box center [1524, 421] width 21 height 21
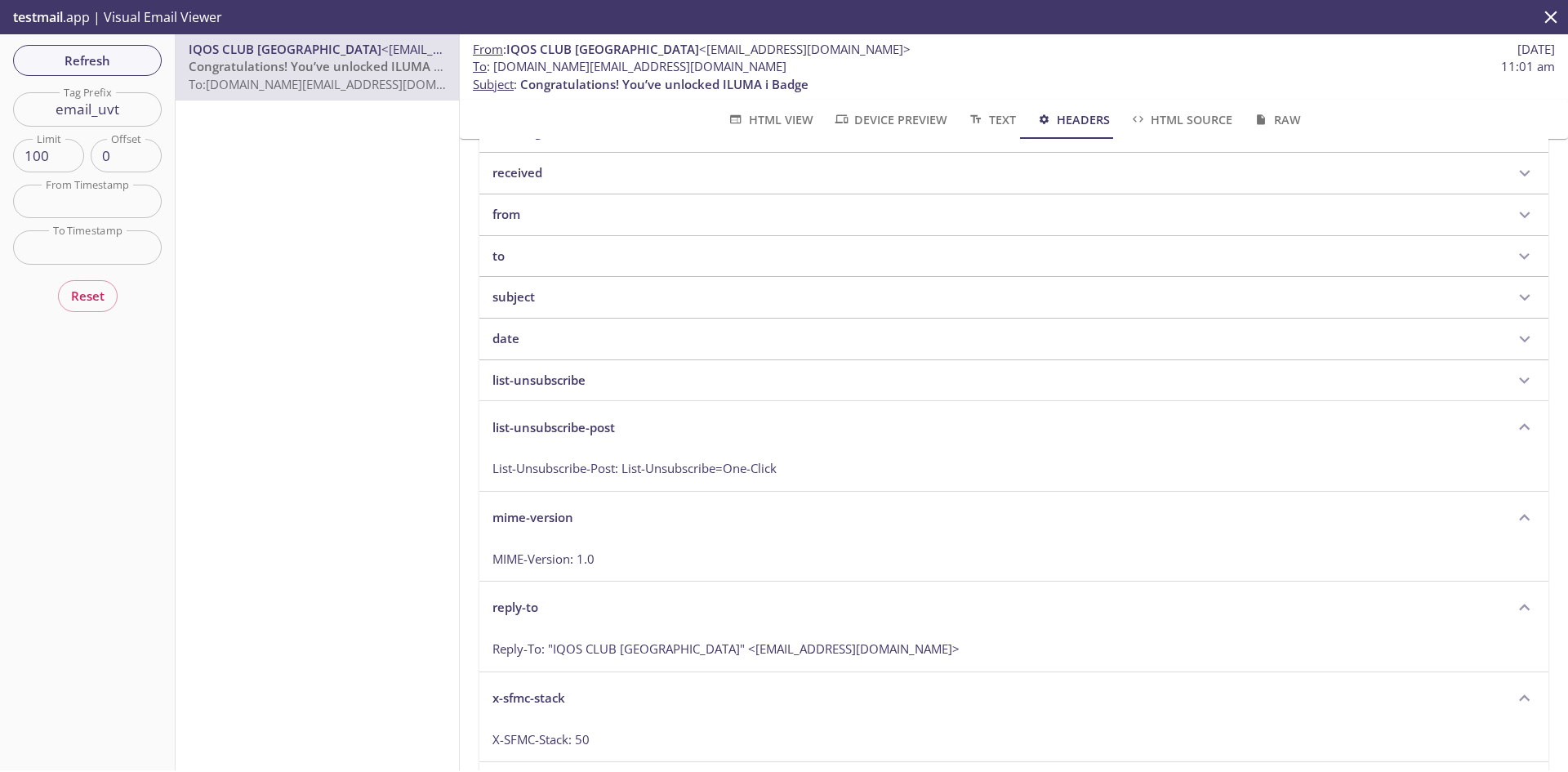
click at [1514, 382] on icon at bounding box center [1524, 380] width 21 height 21
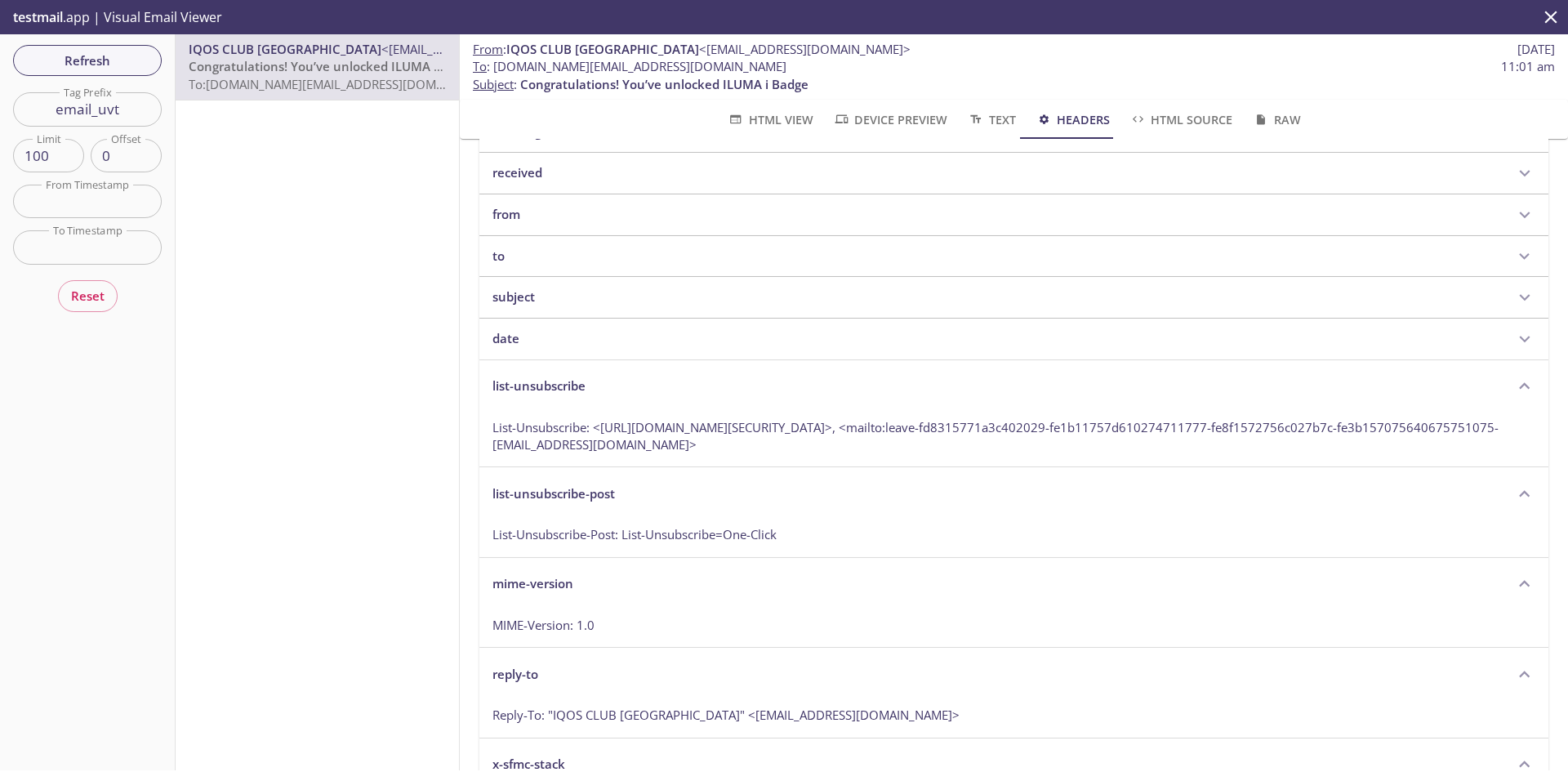
click at [1514, 332] on icon at bounding box center [1524, 339] width 21 height 21
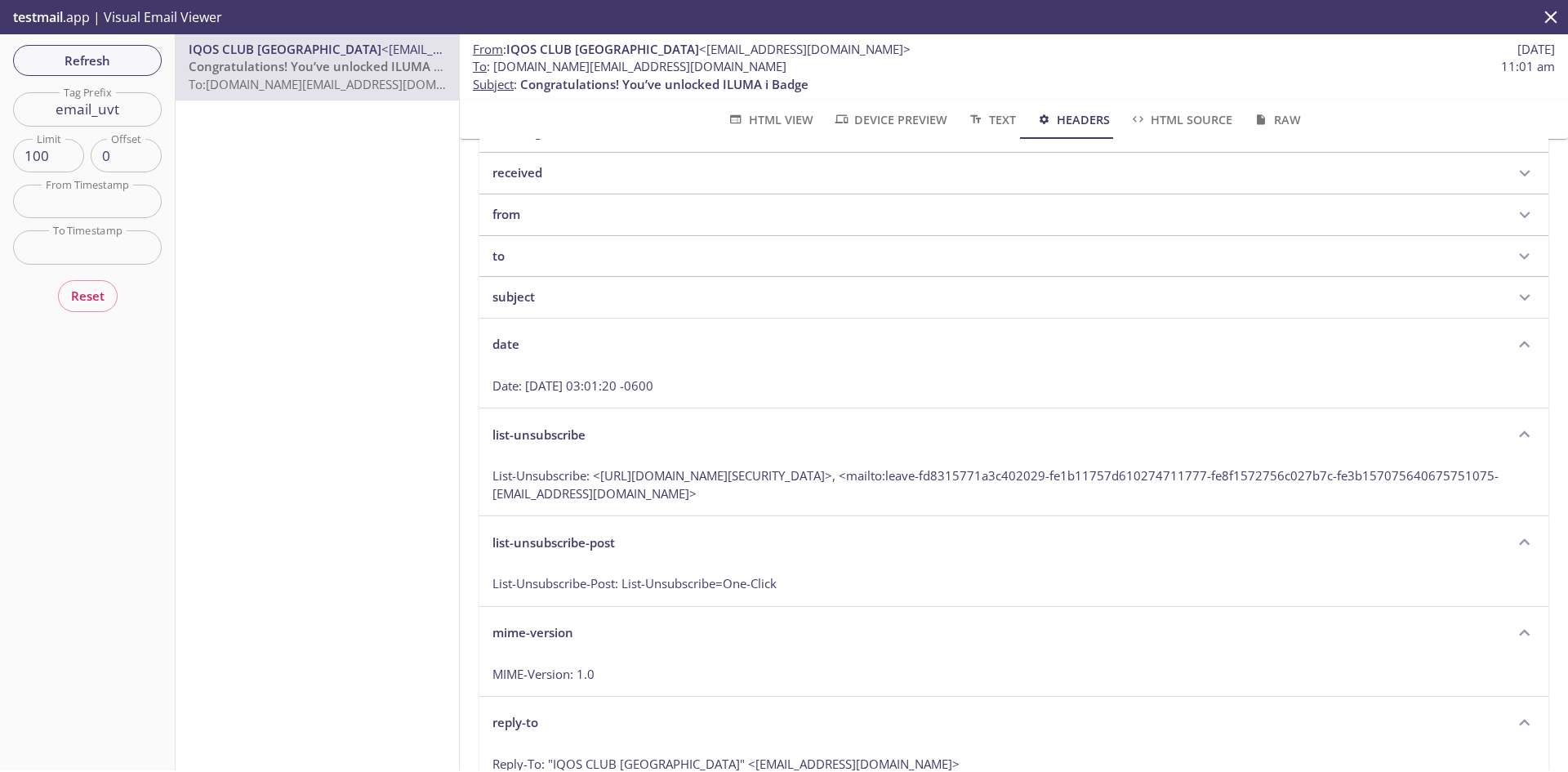
scroll to position [549, 0]
